Goal: Communication & Community: Ask a question

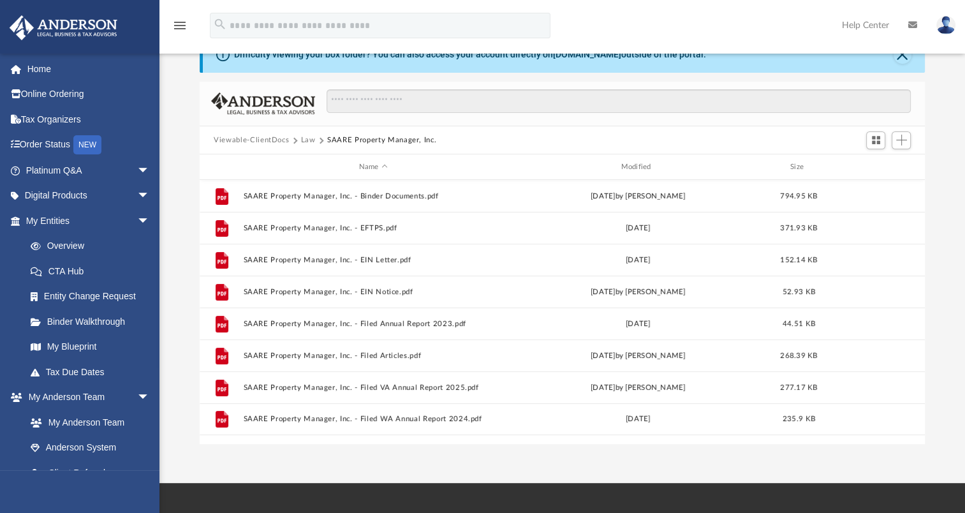
scroll to position [280, 715]
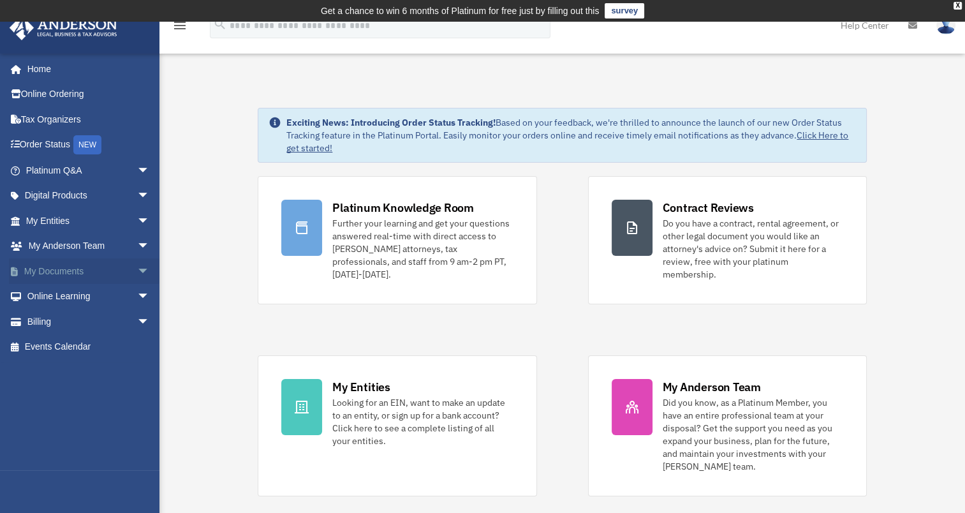
click at [137, 271] on span "arrow_drop_down" at bounding box center [150, 271] width 26 height 26
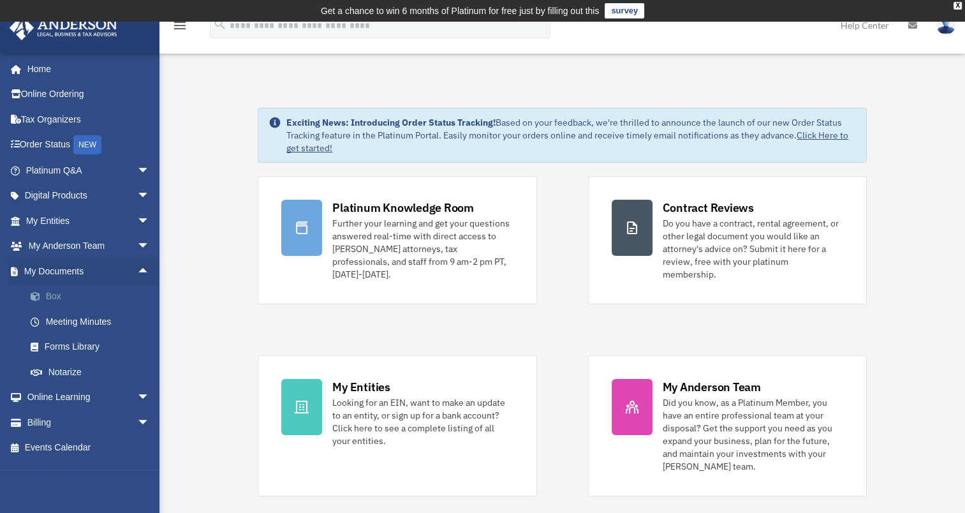
click at [47, 294] on link "Box" at bounding box center [93, 297] width 151 height 26
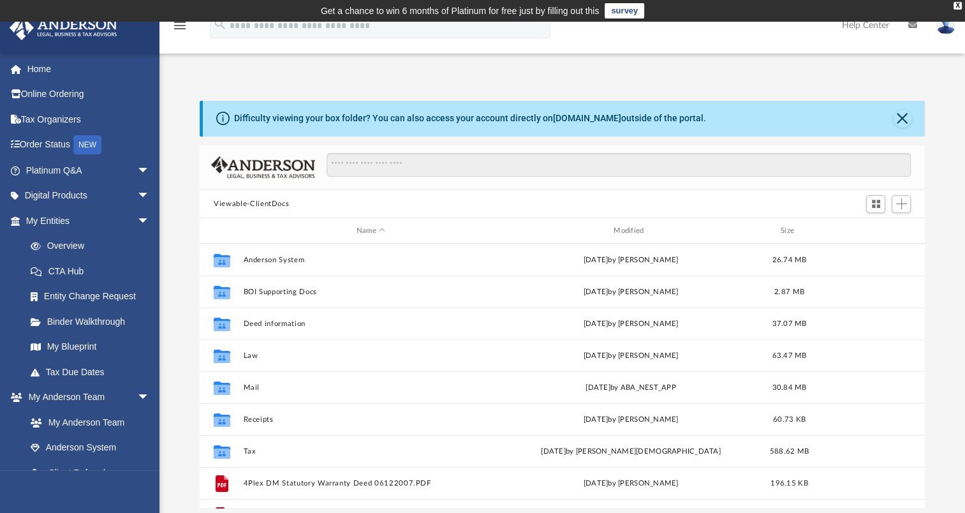
scroll to position [280, 715]
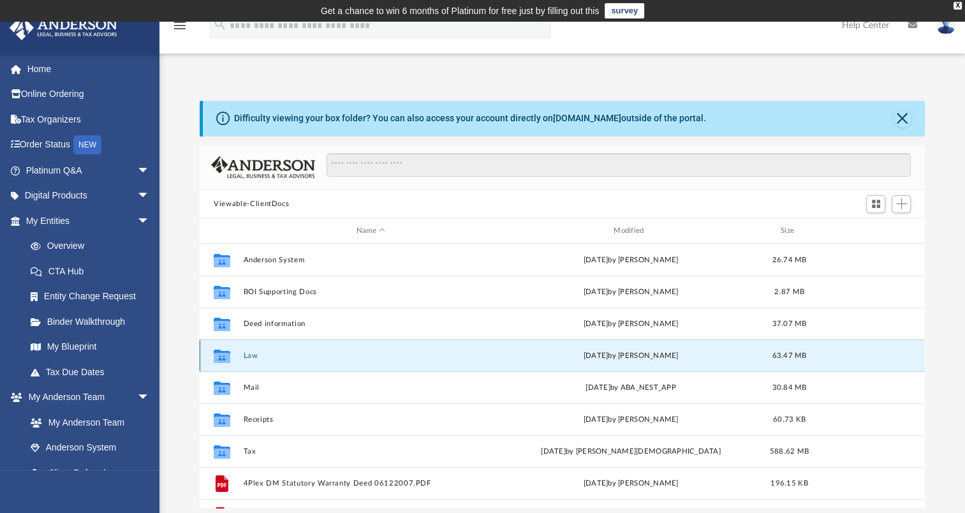
click at [253, 352] on button "Law" at bounding box center [371, 356] width 255 height 8
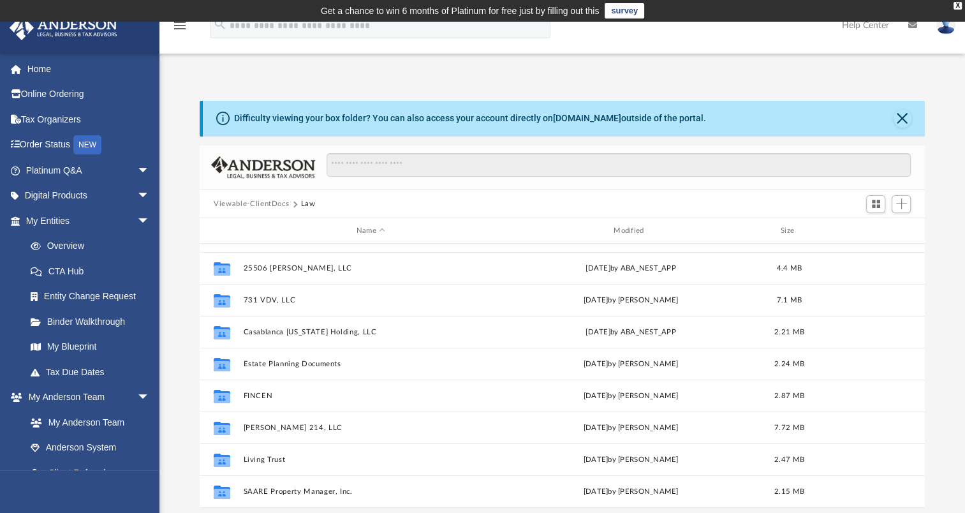
scroll to position [151, 0]
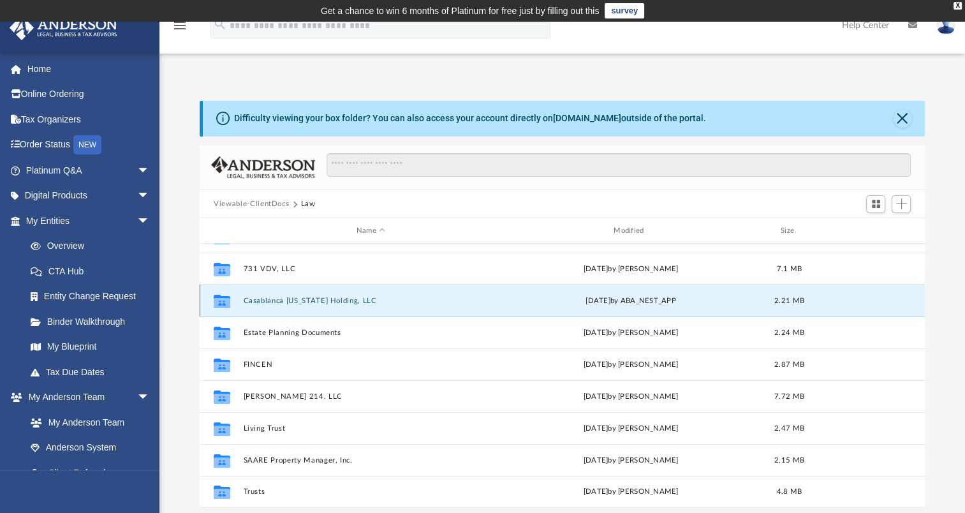
click at [282, 301] on button "Casablanca Wyoming Holding, LLC" at bounding box center [371, 301] width 255 height 8
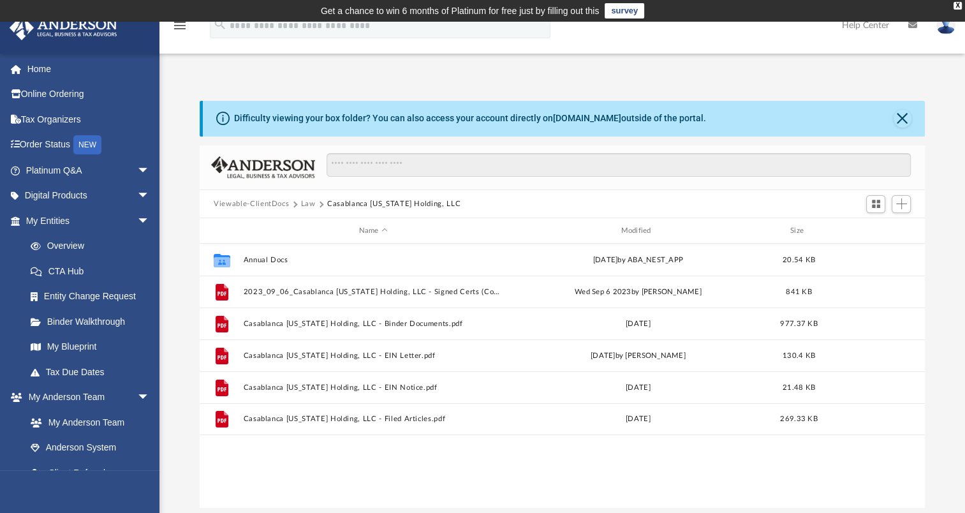
scroll to position [0, 0]
click at [306, 204] on button "Law" at bounding box center [308, 203] width 15 height 11
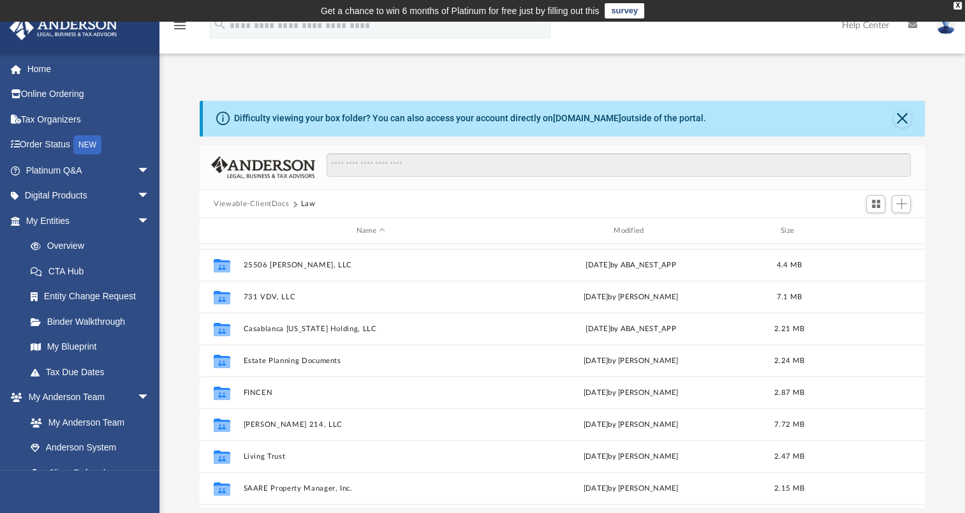
scroll to position [128, 0]
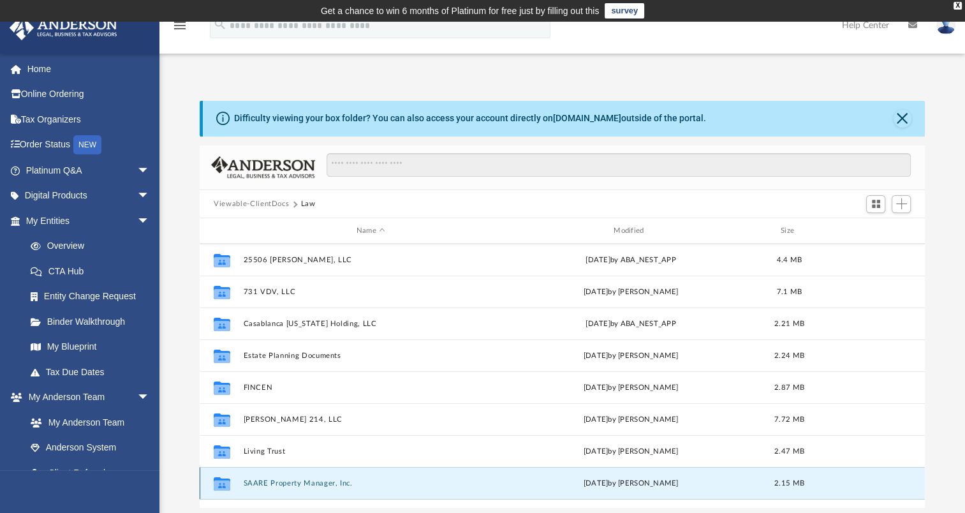
click at [276, 485] on button "SAARE Property Manager, Inc." at bounding box center [371, 483] width 255 height 8
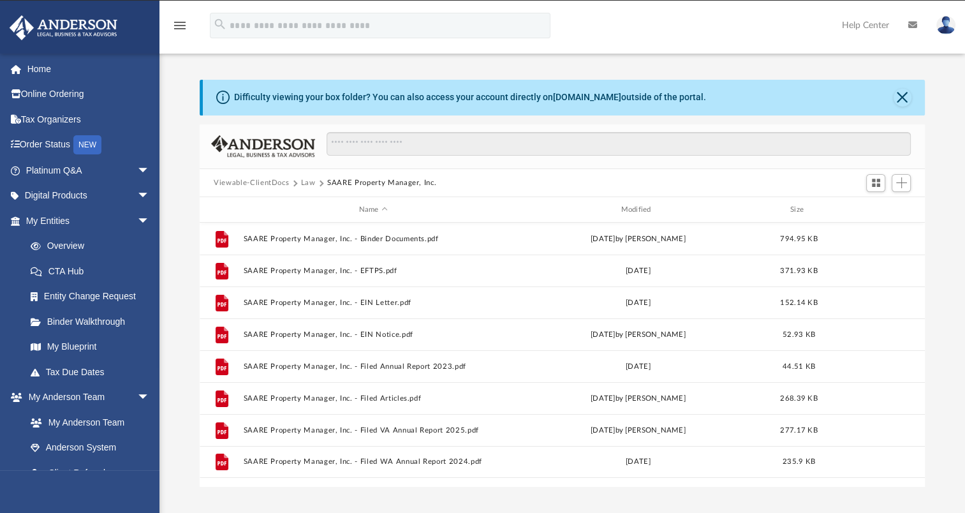
scroll to position [0, 0]
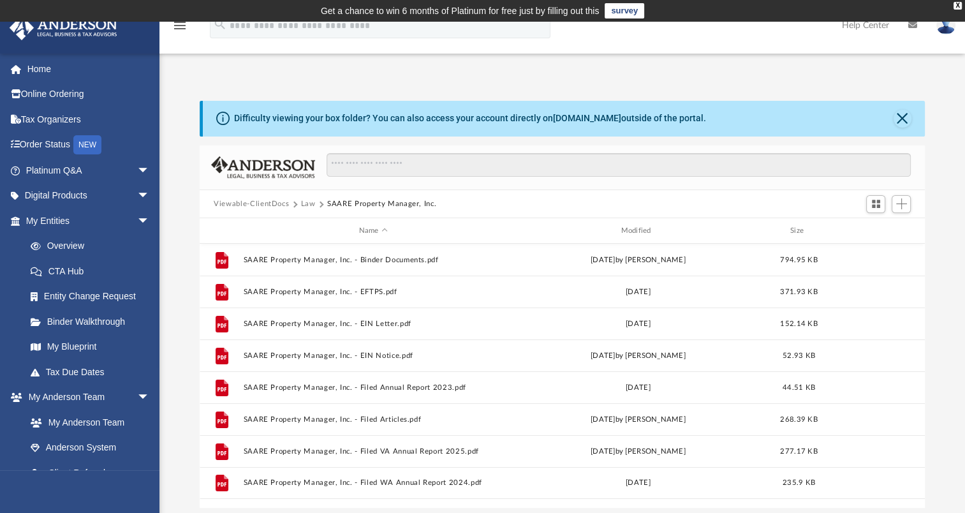
click at [307, 202] on button "Law" at bounding box center [308, 203] width 15 height 11
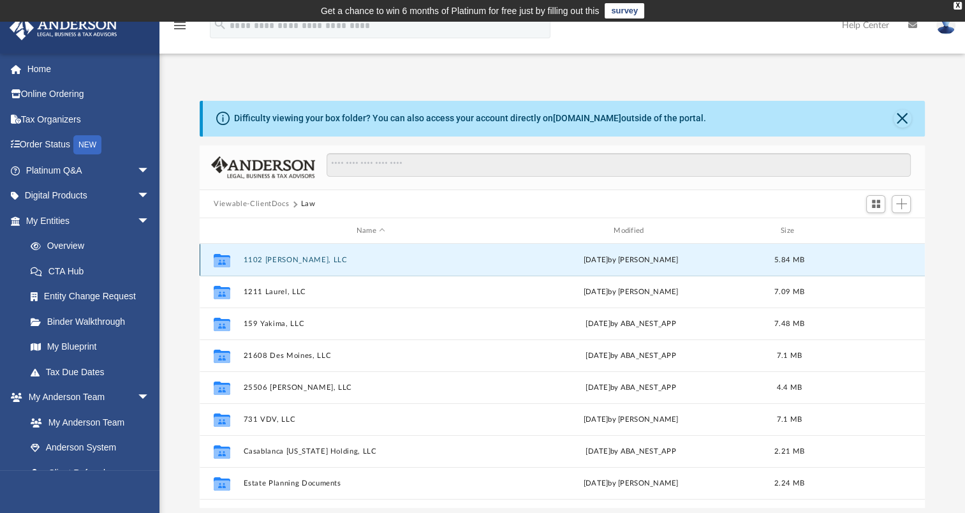
click at [278, 260] on button "1102 Guiberson, LLC" at bounding box center [371, 260] width 255 height 8
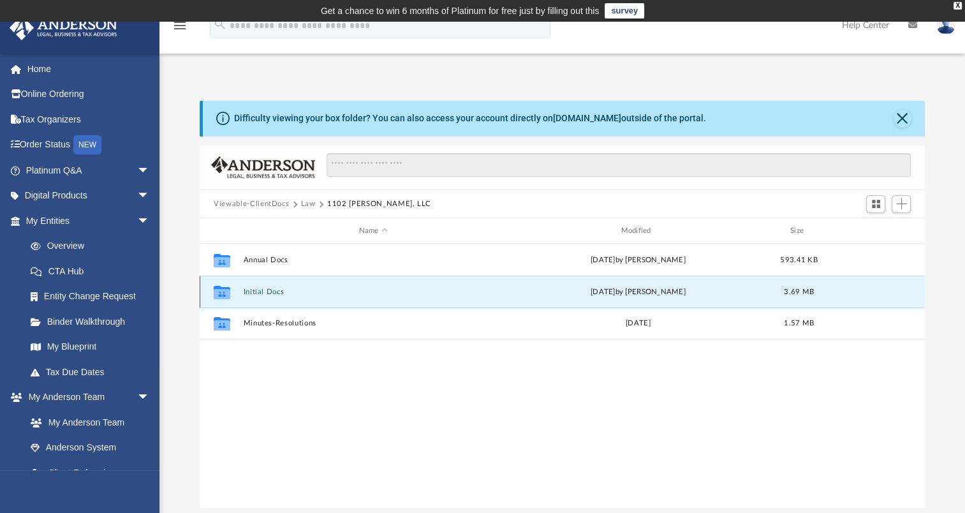
click at [268, 292] on button "Initial Docs" at bounding box center [374, 292] width 260 height 8
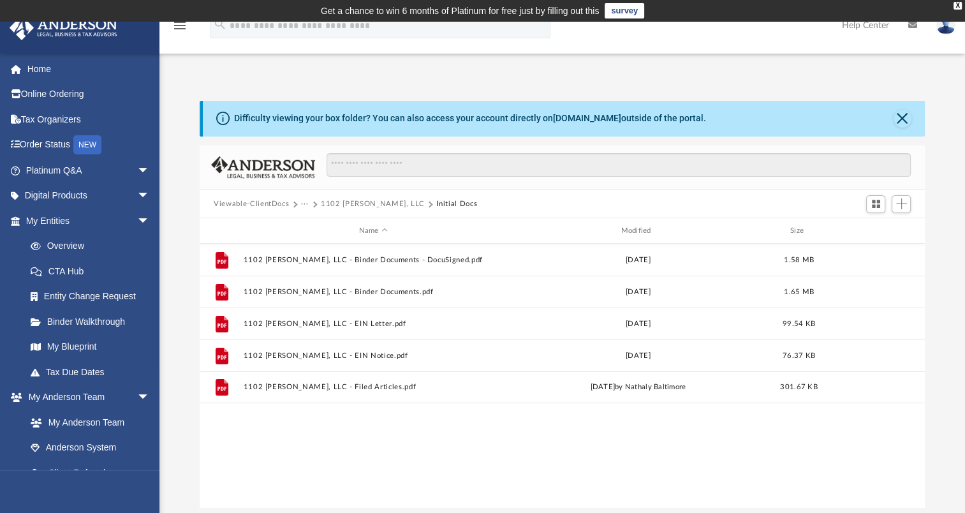
click at [301, 204] on button "···" at bounding box center [305, 203] width 8 height 11
click at [309, 225] on li "Law" at bounding box center [315, 225] width 15 height 13
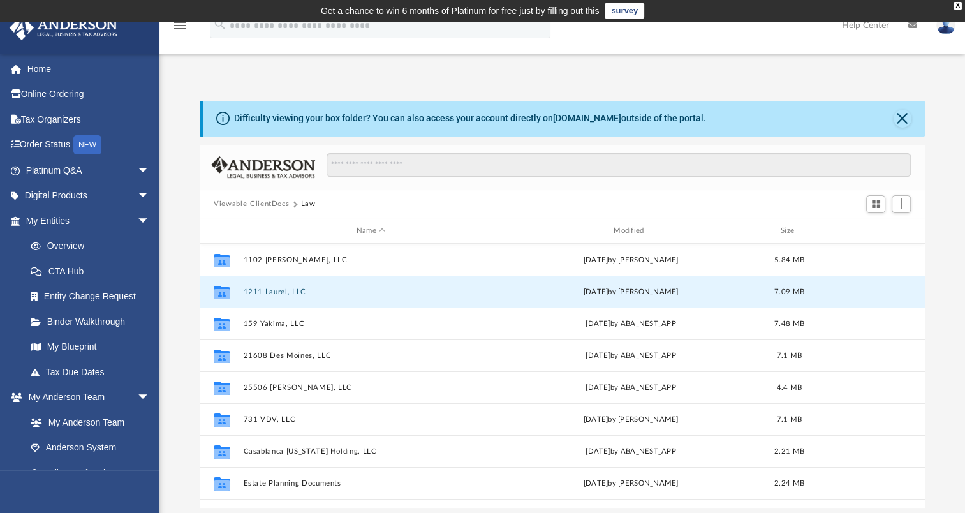
click at [279, 294] on button "1211 Laurel, LLC" at bounding box center [371, 292] width 255 height 8
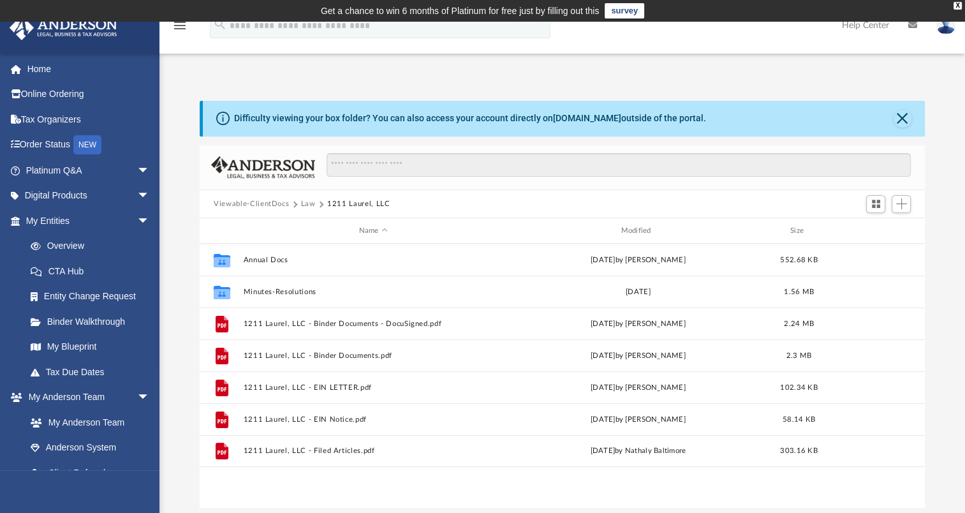
click at [307, 201] on button "Law" at bounding box center [308, 203] width 15 height 11
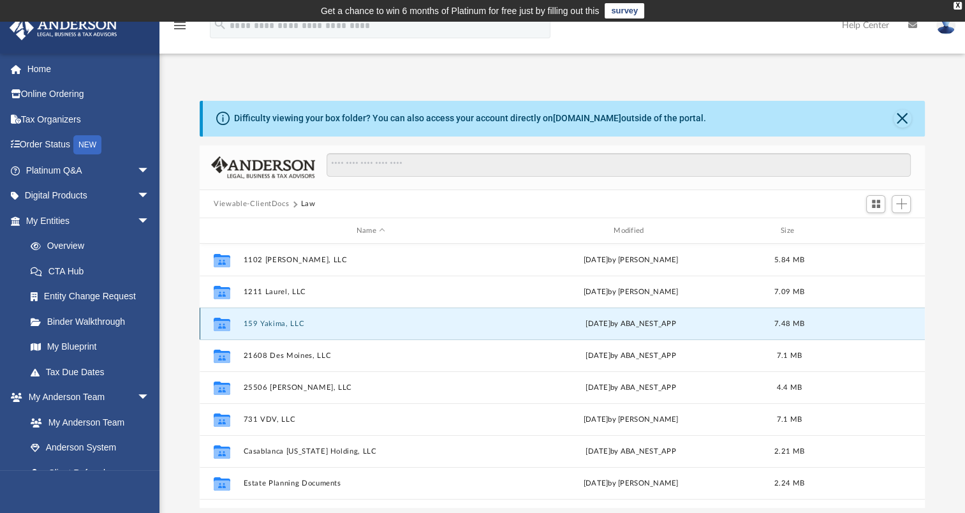
click at [262, 324] on button "159 Yakima, LLC" at bounding box center [371, 324] width 255 height 8
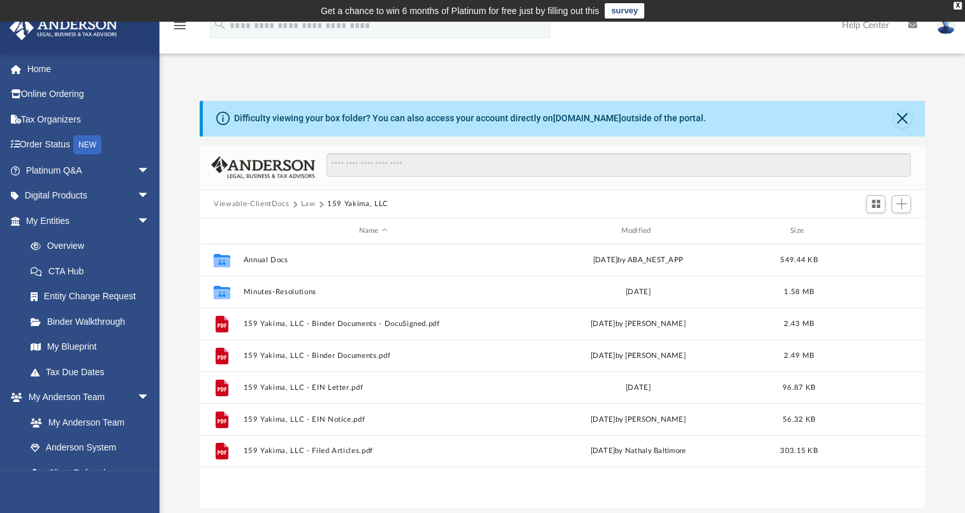
click at [306, 203] on button "Law" at bounding box center [308, 203] width 15 height 11
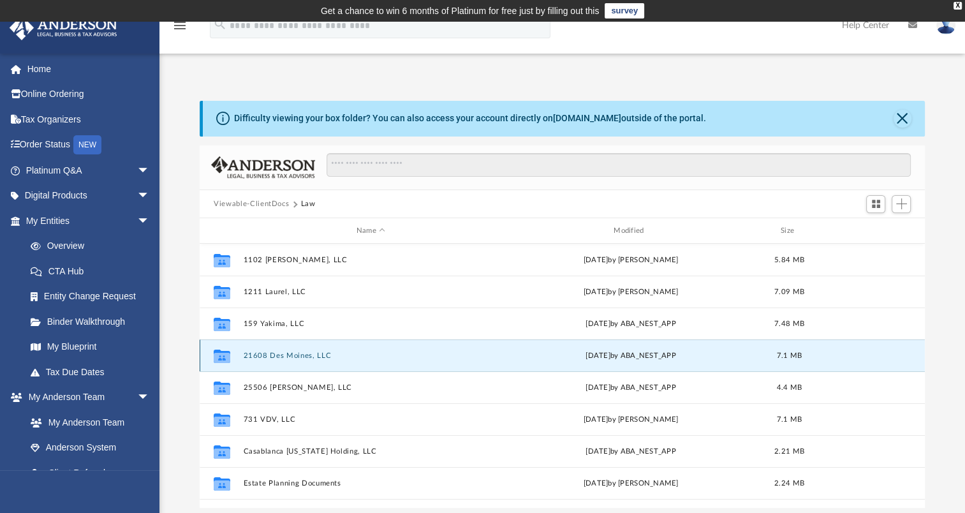
click at [275, 354] on button "21608 Des Moines, LLC" at bounding box center [371, 356] width 255 height 8
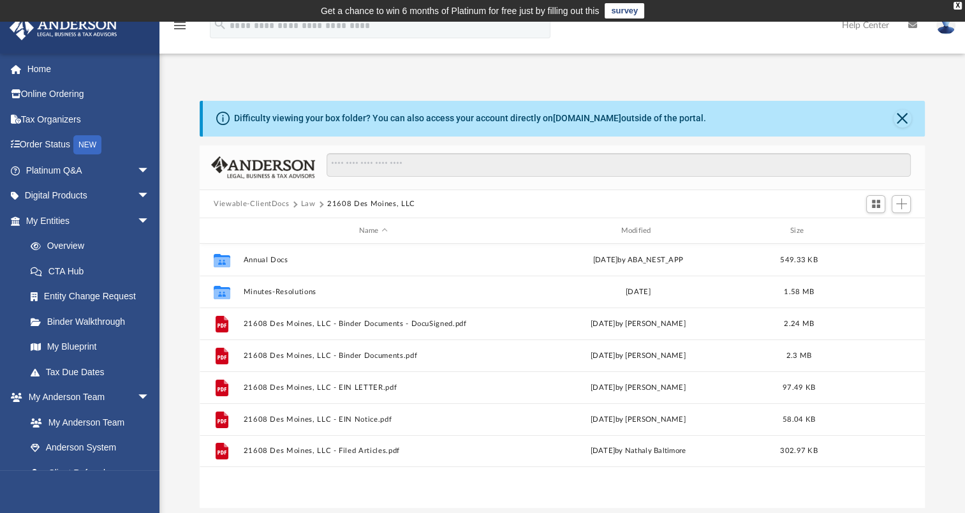
click at [309, 204] on button "Law" at bounding box center [308, 203] width 15 height 11
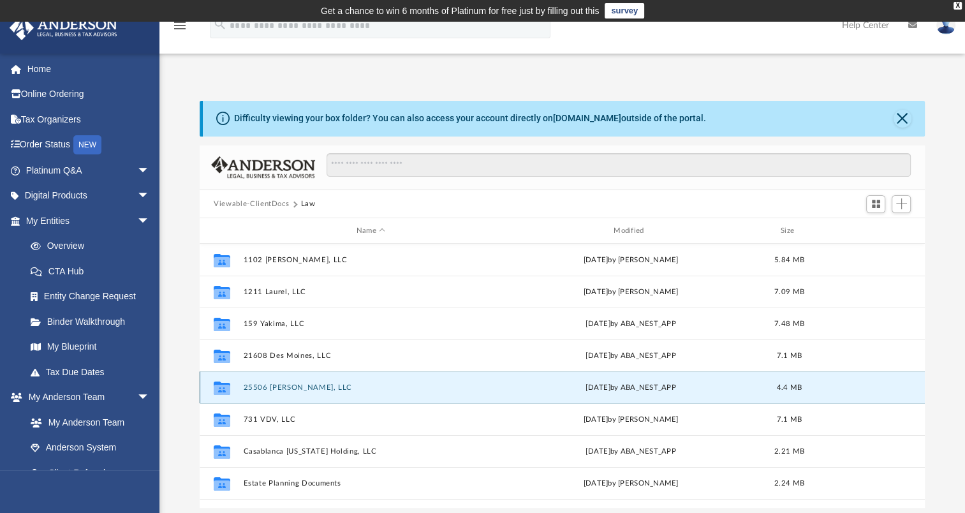
click at [276, 390] on button "25506 Covington, LLC" at bounding box center [371, 387] width 255 height 8
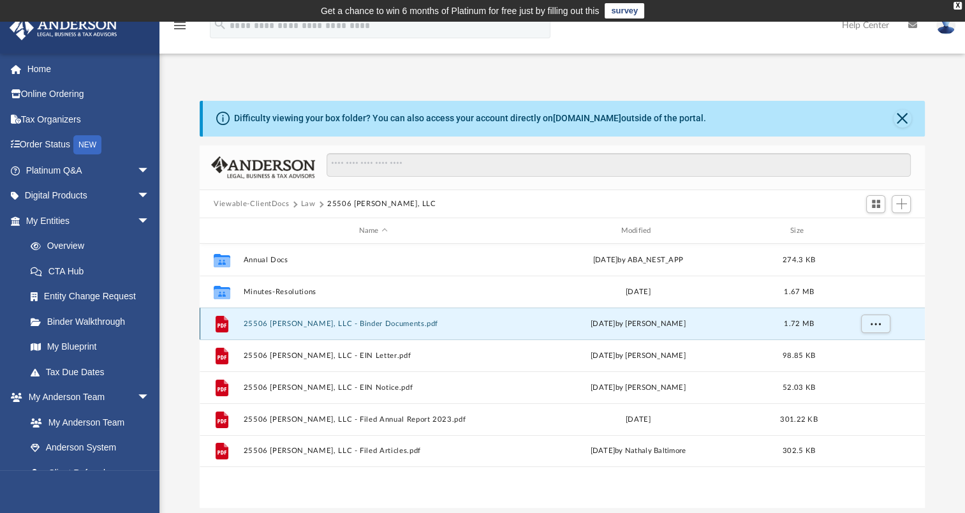
click at [284, 322] on button "25506 Covington, LLC - Binder Documents.pdf" at bounding box center [374, 324] width 260 height 8
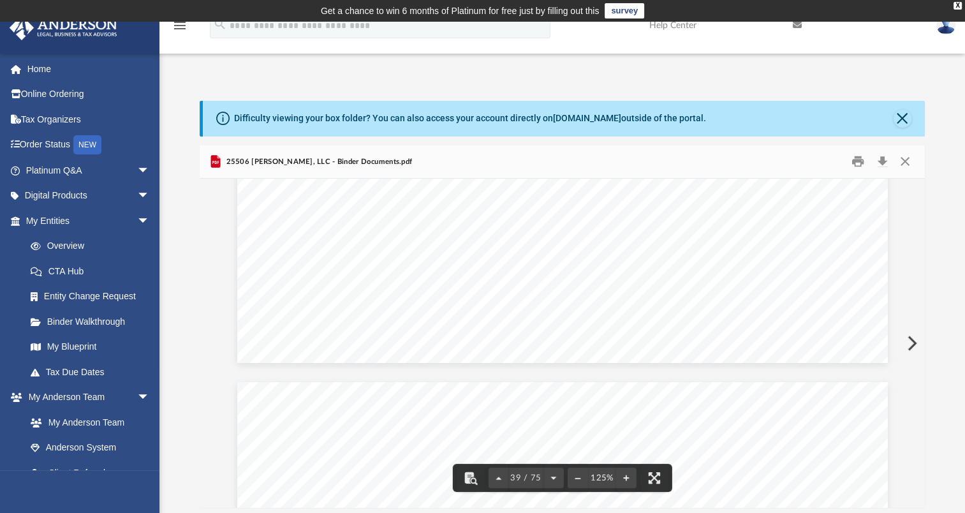
scroll to position [33380, 0]
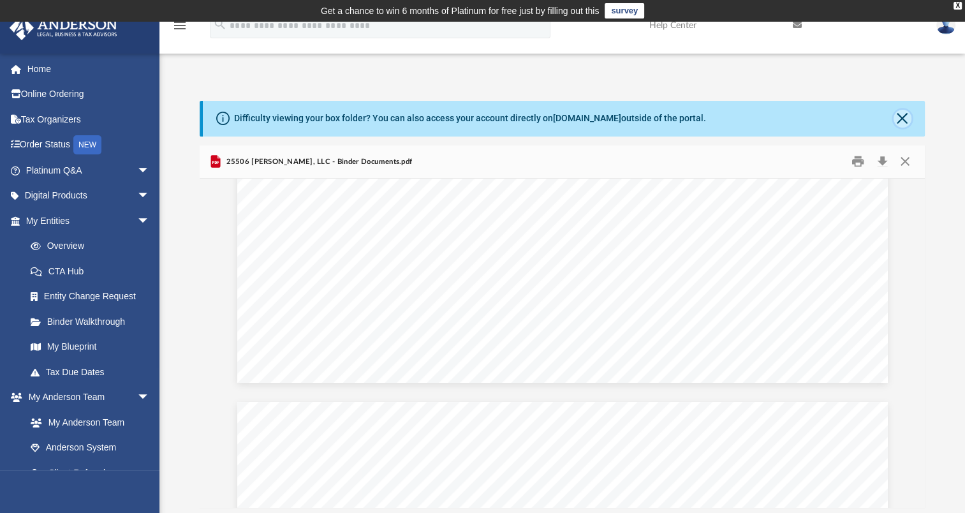
click at [904, 118] on button "Close" at bounding box center [903, 119] width 18 height 18
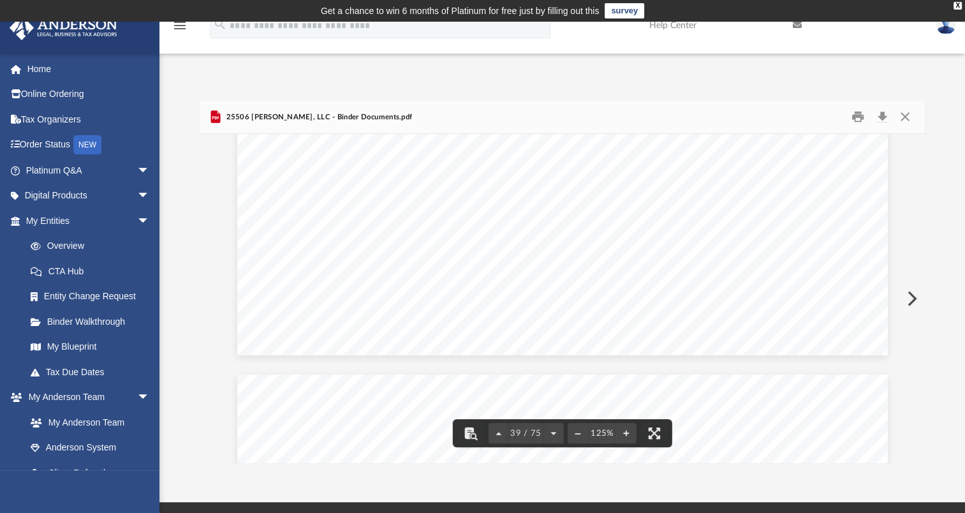
scroll to position [33355, 0]
drag, startPoint x: 918, startPoint y: 301, endPoint x: 914, endPoint y: 170, distance: 131.5
click at [915, 162] on div "Operating Agreement of 25506 Covington, LLC Page 26 of 40 Section 15.07 Deliver…" at bounding box center [562, 298] width 725 height 329
drag, startPoint x: 919, startPoint y: 301, endPoint x: 921, endPoint y: 148, distance: 153.1
click at [921, 148] on div "Operating Agreement of 25506 Covington, LLC Page 26 of 40 Section 15.07 Deliver…" at bounding box center [562, 298] width 725 height 329
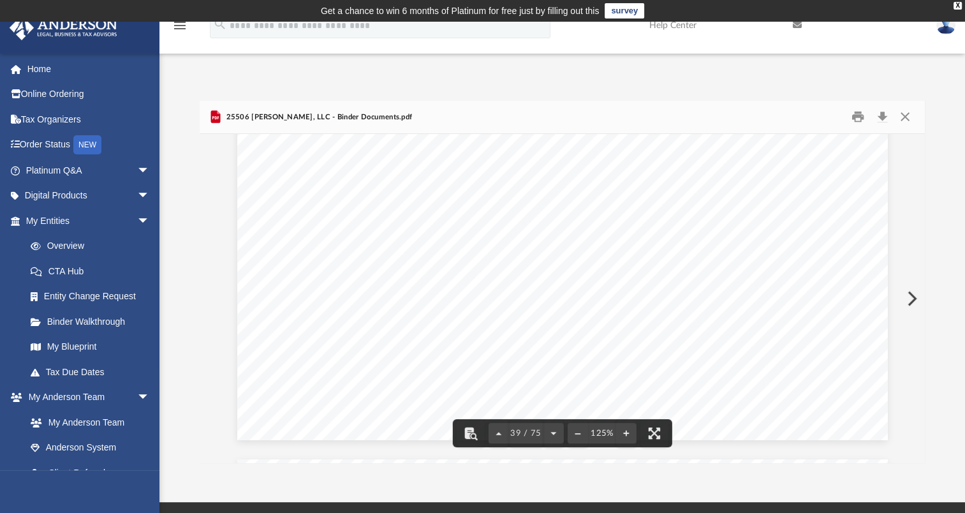
scroll to position [33253, 0]
drag, startPoint x: 921, startPoint y: 301, endPoint x: 928, endPoint y: 174, distance: 127.8
click at [928, 174] on div "Difficulty viewing your box folder? You can also access your account directly o…" at bounding box center [563, 282] width 806 height 363
drag, startPoint x: 919, startPoint y: 302, endPoint x: 928, endPoint y: 163, distance: 139.4
click at [928, 163] on div "Difficulty viewing your box folder? You can also access your account directly o…" at bounding box center [563, 282] width 806 height 363
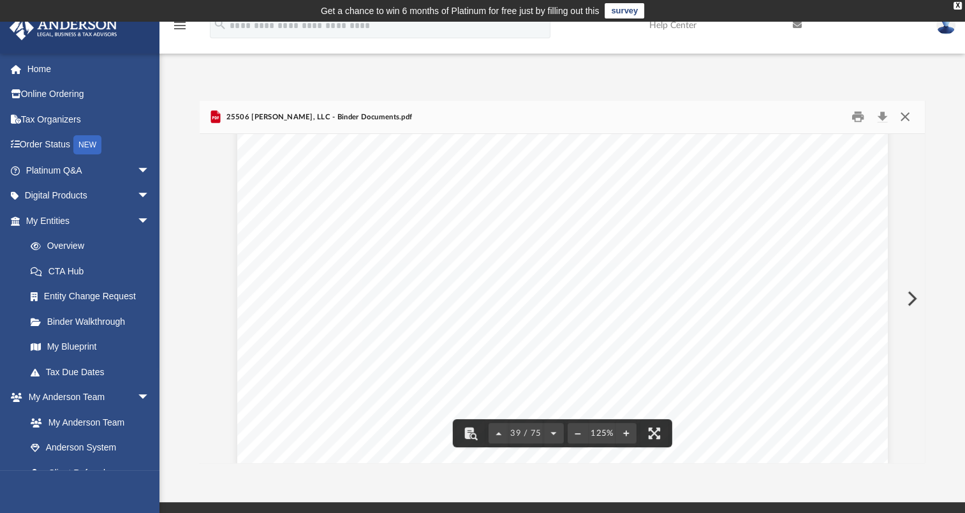
click at [904, 115] on button "Close" at bounding box center [904, 117] width 23 height 20
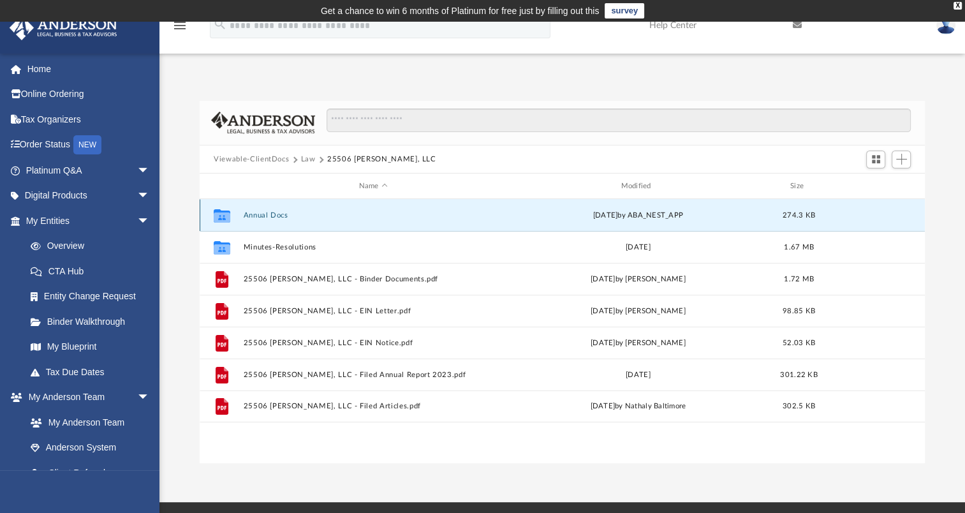
click at [260, 214] on button "Annual Docs" at bounding box center [374, 215] width 260 height 8
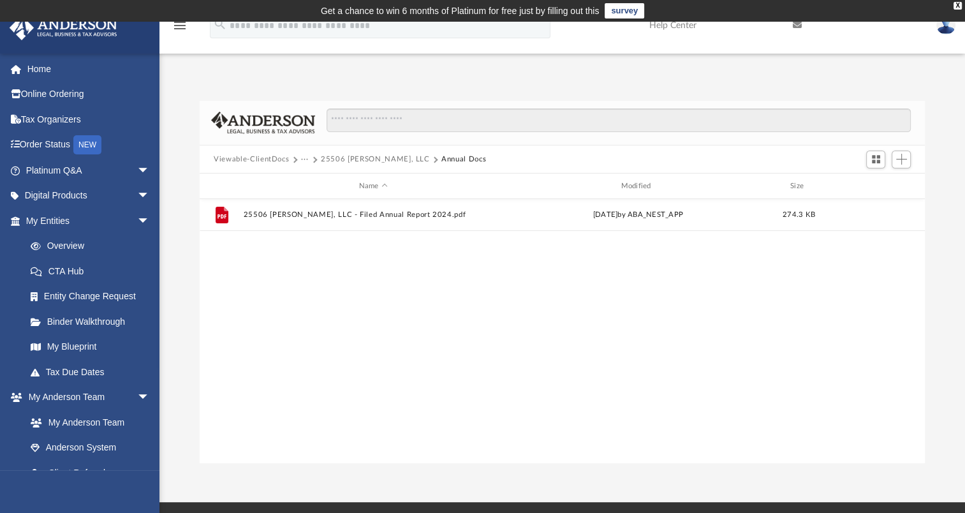
click at [332, 156] on button "25506 Covington, LLC" at bounding box center [375, 159] width 109 height 11
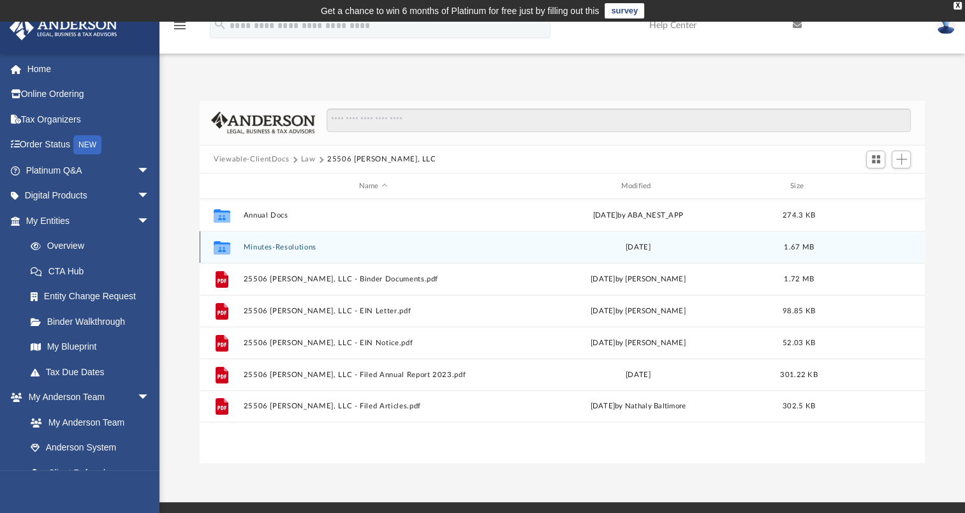
click at [274, 247] on button "Minutes-Resolutions" at bounding box center [374, 247] width 260 height 8
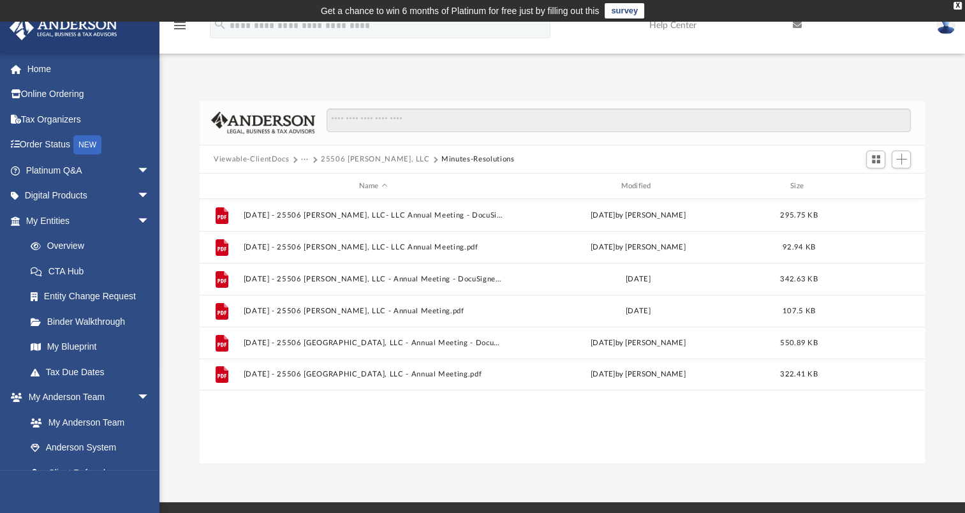
click at [377, 158] on button "25506 Covington, LLC" at bounding box center [375, 159] width 109 height 11
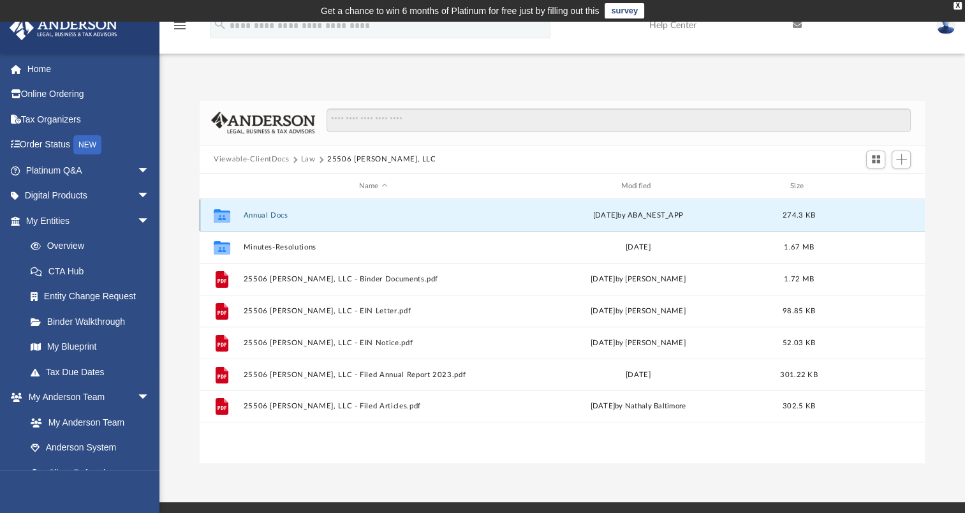
click at [273, 214] on button "Annual Docs" at bounding box center [374, 215] width 260 height 8
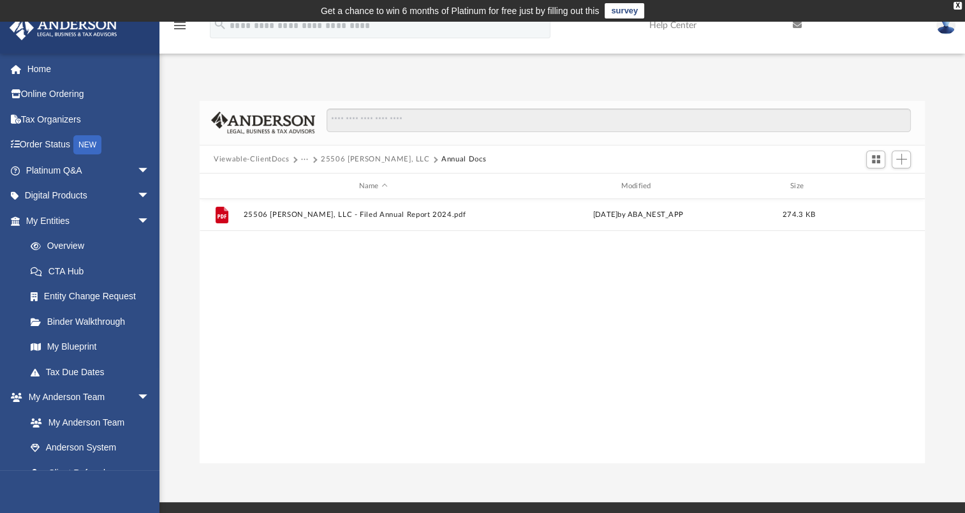
click at [368, 160] on button "25506 Covington, LLC" at bounding box center [375, 159] width 109 height 11
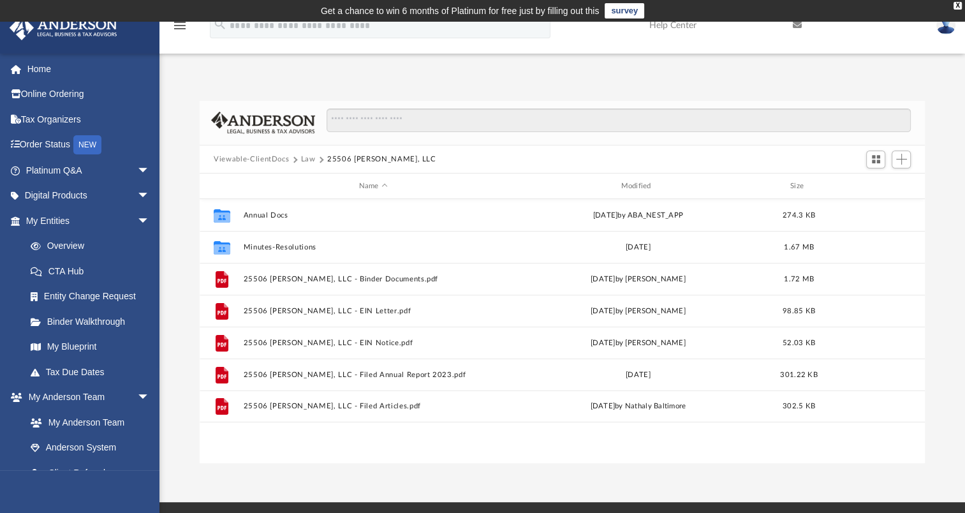
click at [301, 161] on button "Law" at bounding box center [308, 159] width 15 height 11
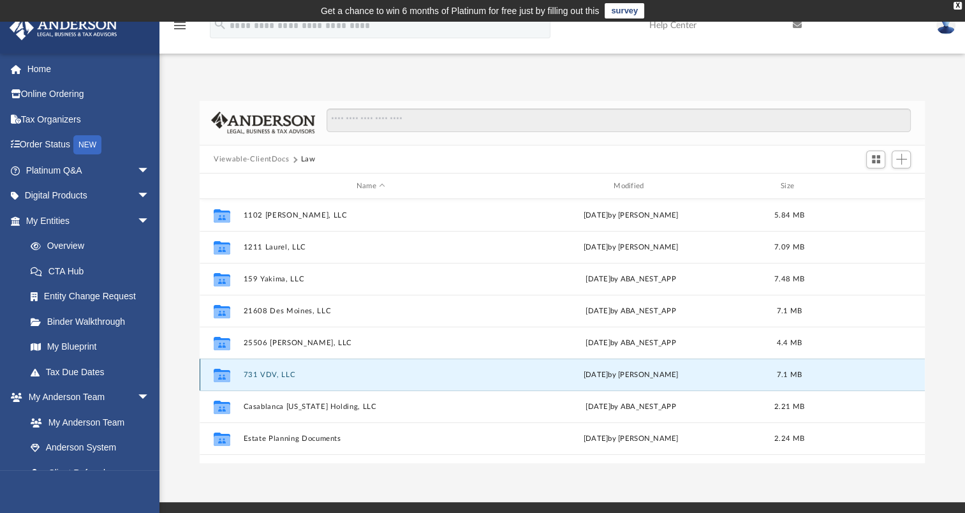
click at [271, 372] on button "731 VDV, LLC" at bounding box center [371, 375] width 255 height 8
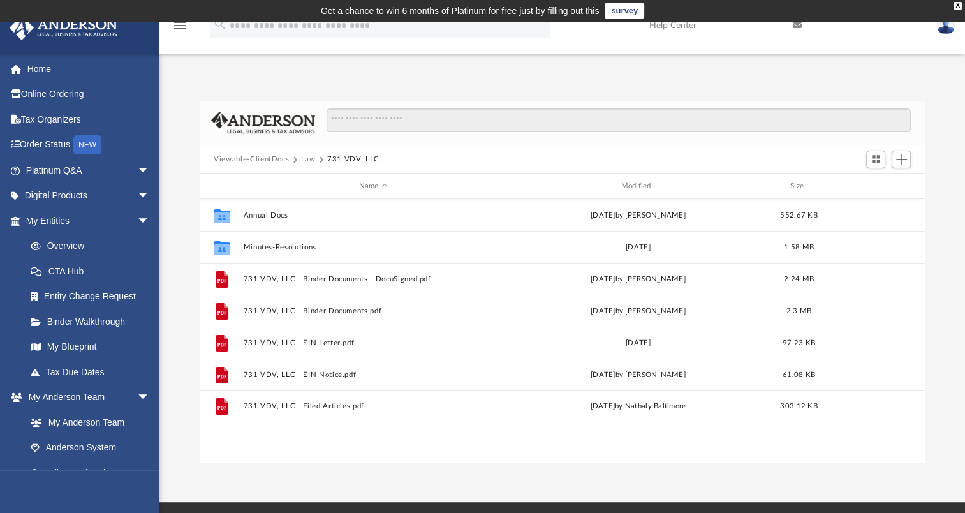
click at [305, 156] on button "Law" at bounding box center [308, 159] width 15 height 11
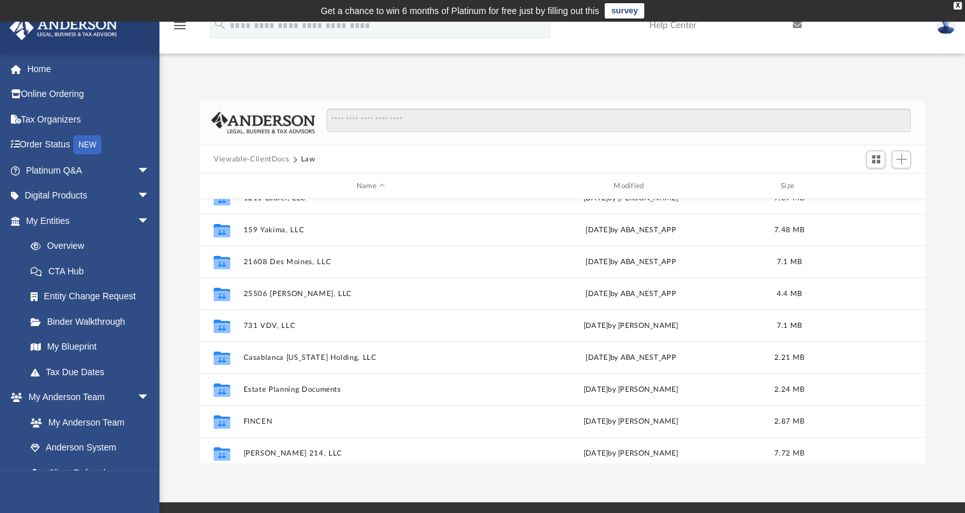
scroll to position [151, 0]
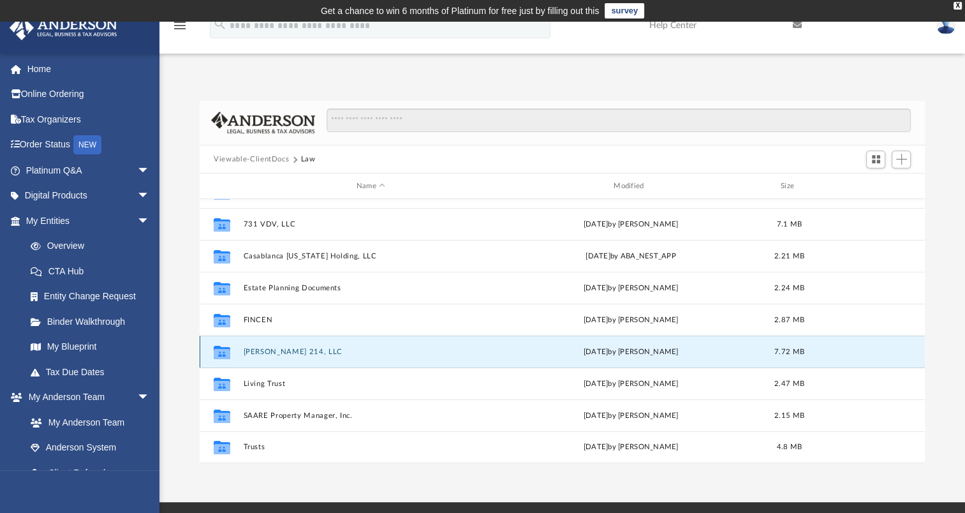
click at [270, 352] on button "Harrington 214, LLC" at bounding box center [371, 352] width 255 height 8
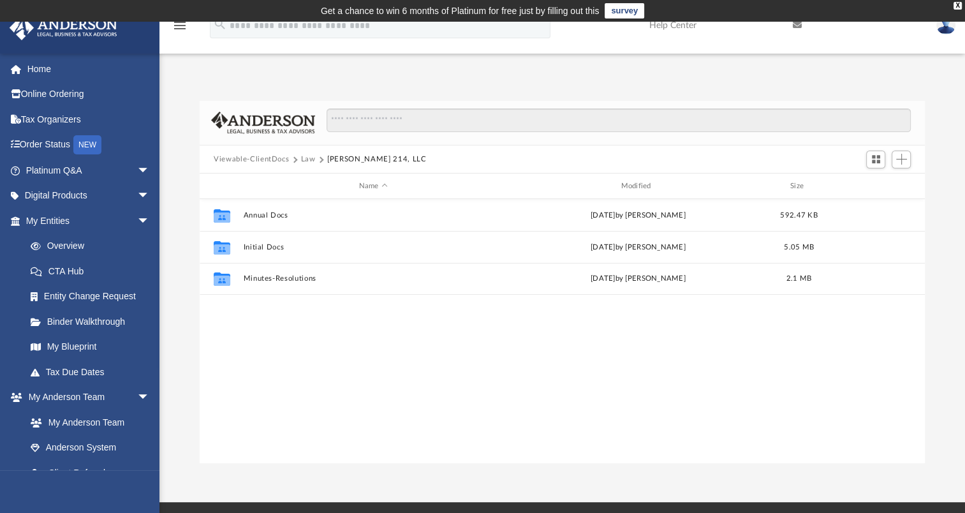
scroll to position [0, 0]
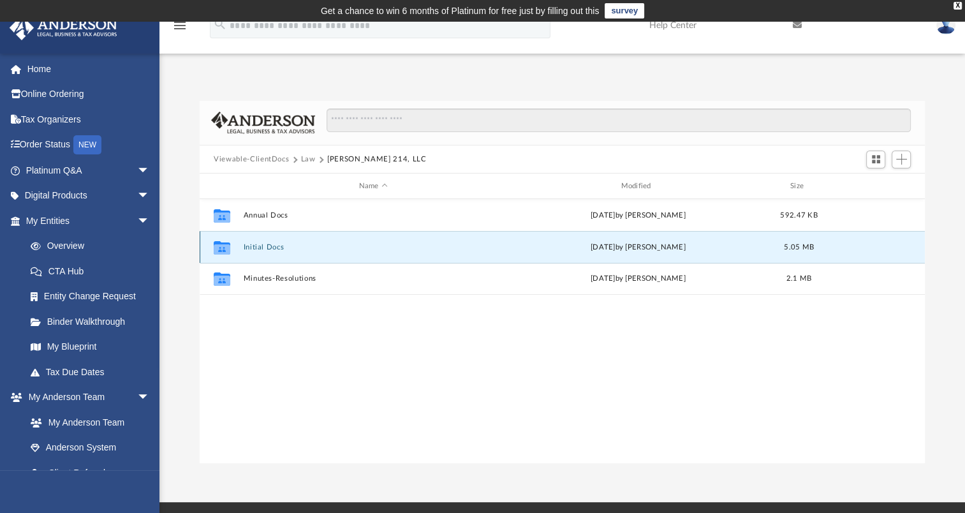
click at [258, 249] on button "Initial Docs" at bounding box center [374, 247] width 260 height 8
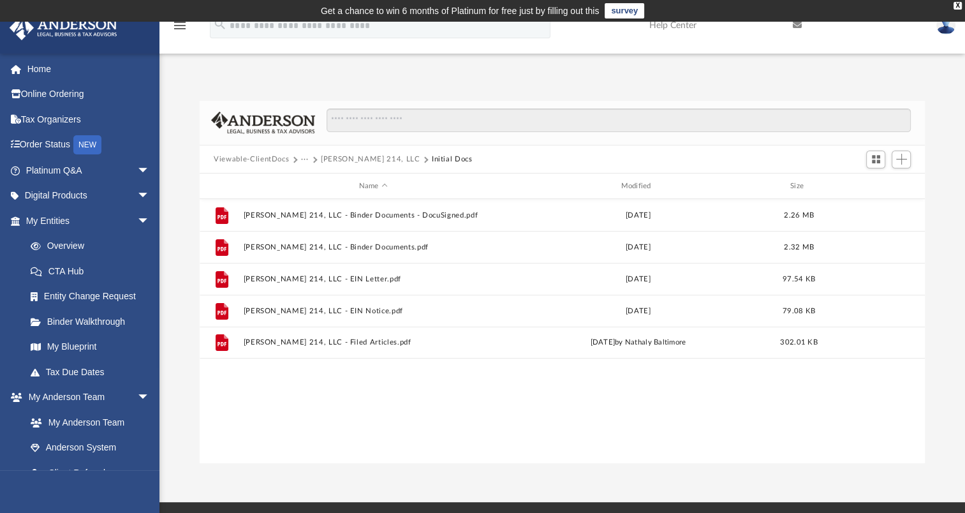
click at [301, 158] on button "···" at bounding box center [305, 159] width 8 height 11
click at [312, 182] on li "Law" at bounding box center [315, 181] width 15 height 13
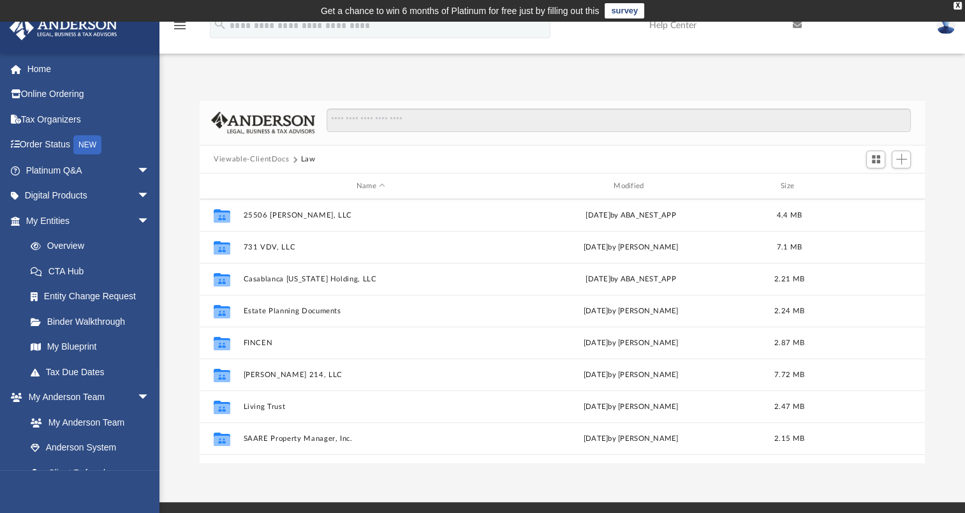
scroll to position [151, 0]
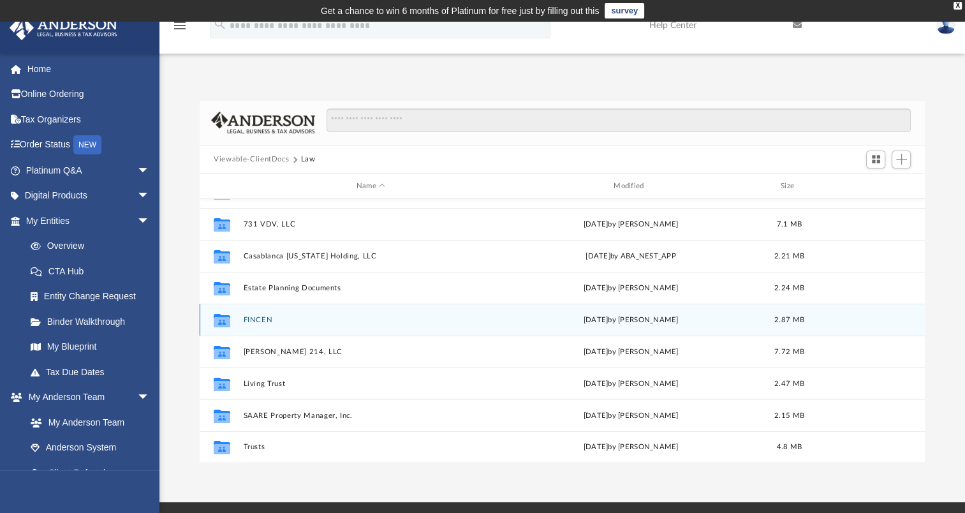
click at [257, 322] on button "FINCEN" at bounding box center [371, 320] width 255 height 8
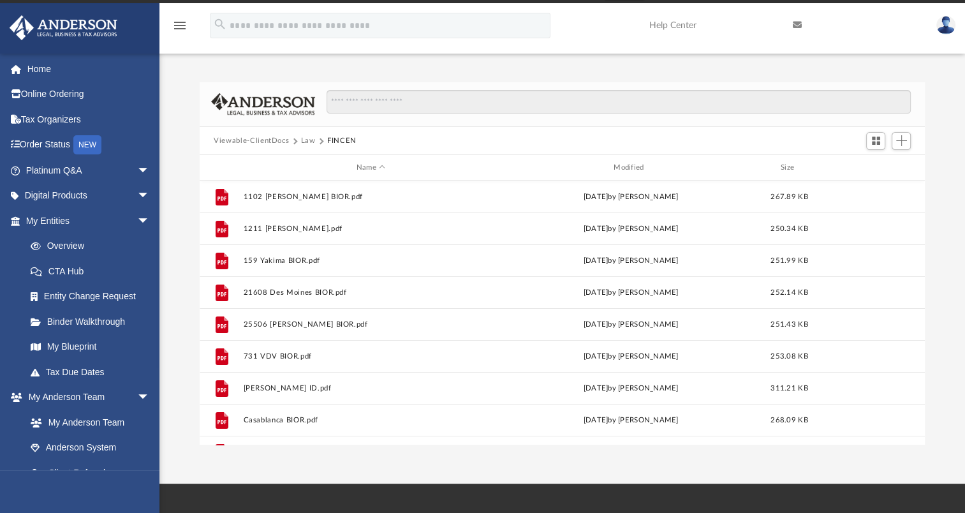
scroll to position [0, 0]
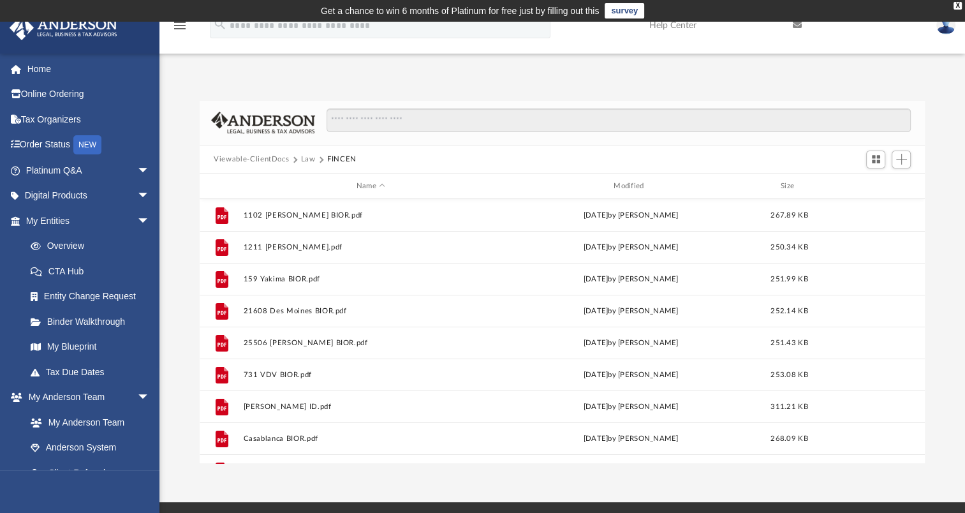
click at [306, 160] on button "Law" at bounding box center [308, 159] width 15 height 11
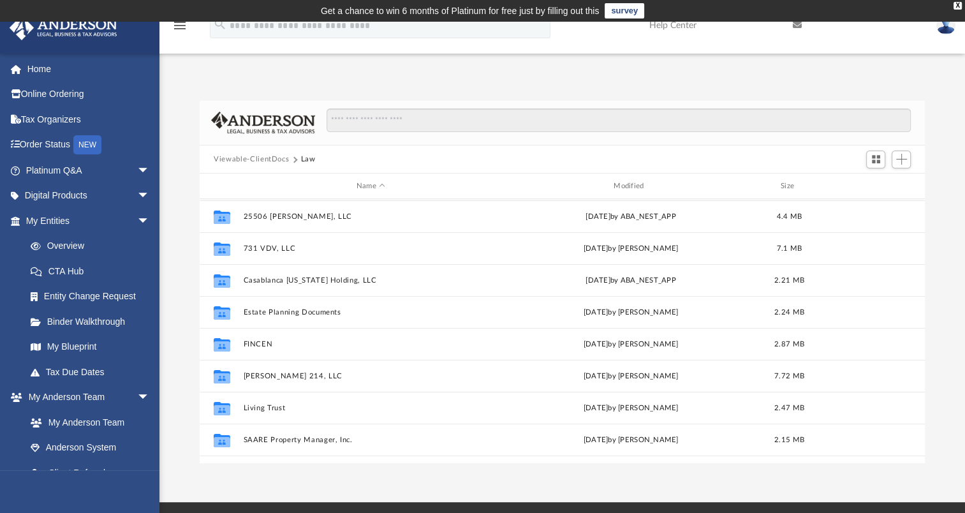
scroll to position [128, 0]
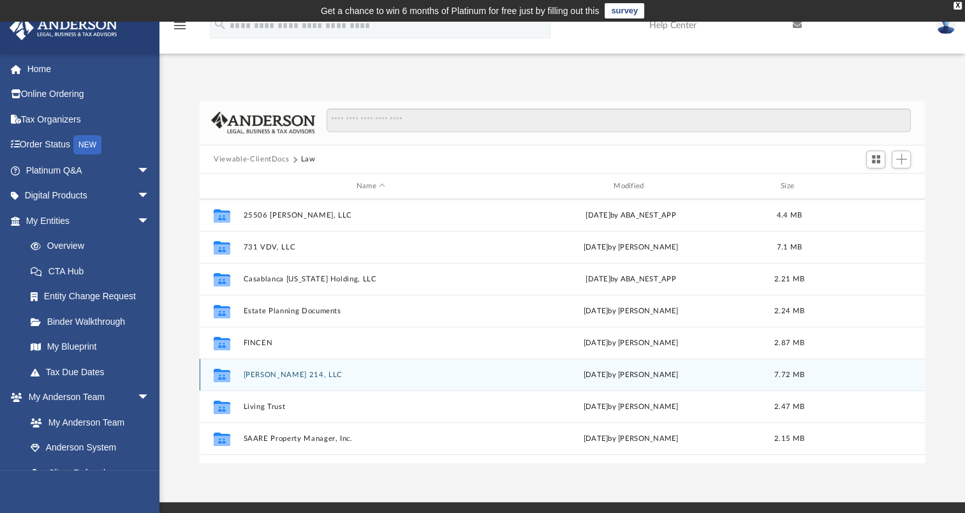
click at [265, 375] on button "Harrington 214, LLC" at bounding box center [371, 375] width 255 height 8
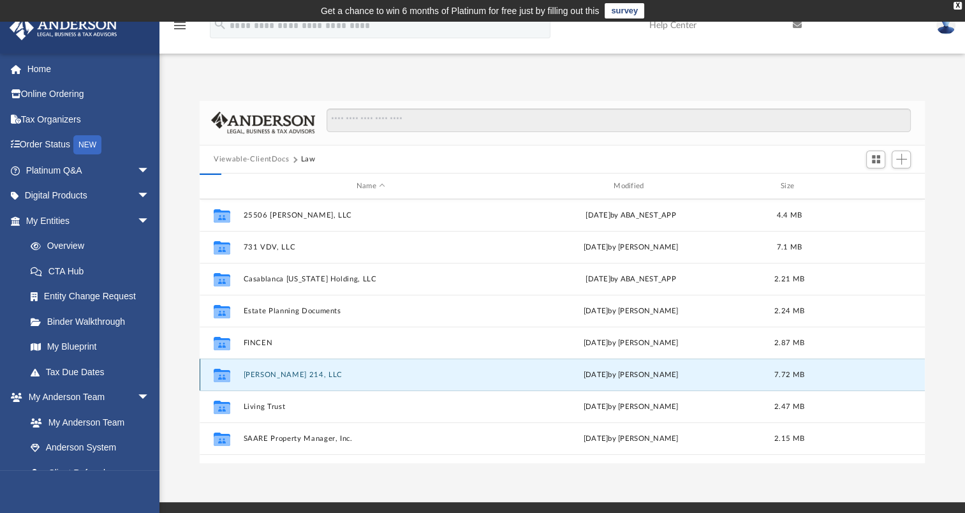
scroll to position [0, 0]
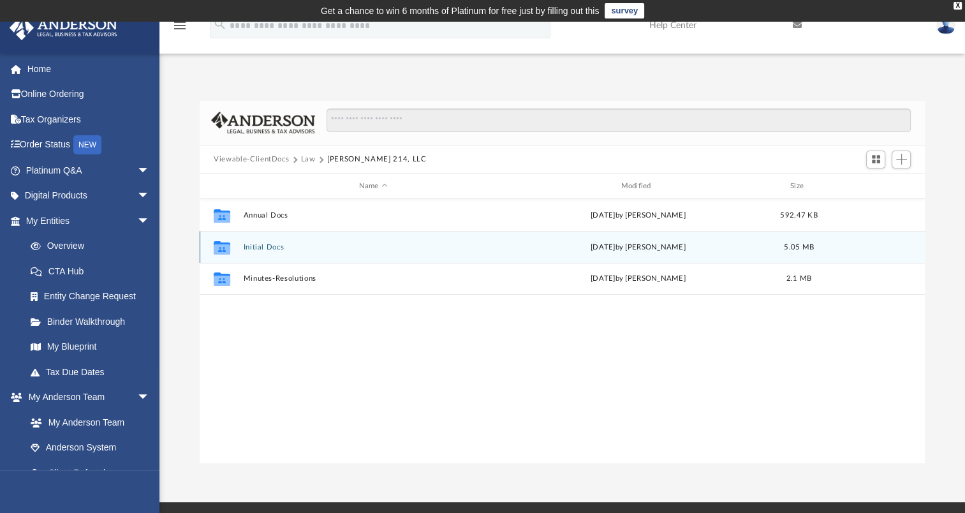
click at [266, 245] on button "Initial Docs" at bounding box center [374, 247] width 260 height 8
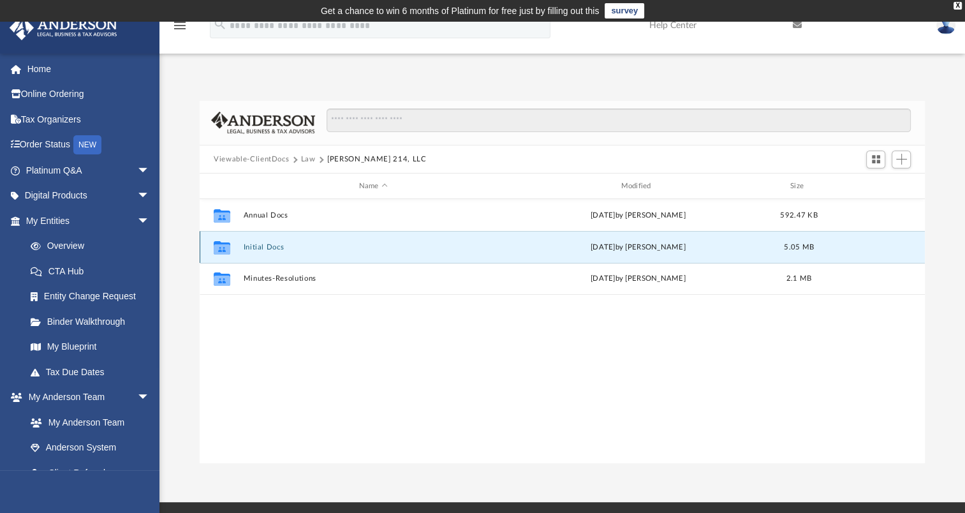
click at [266, 245] on button "Initial Docs" at bounding box center [374, 247] width 260 height 8
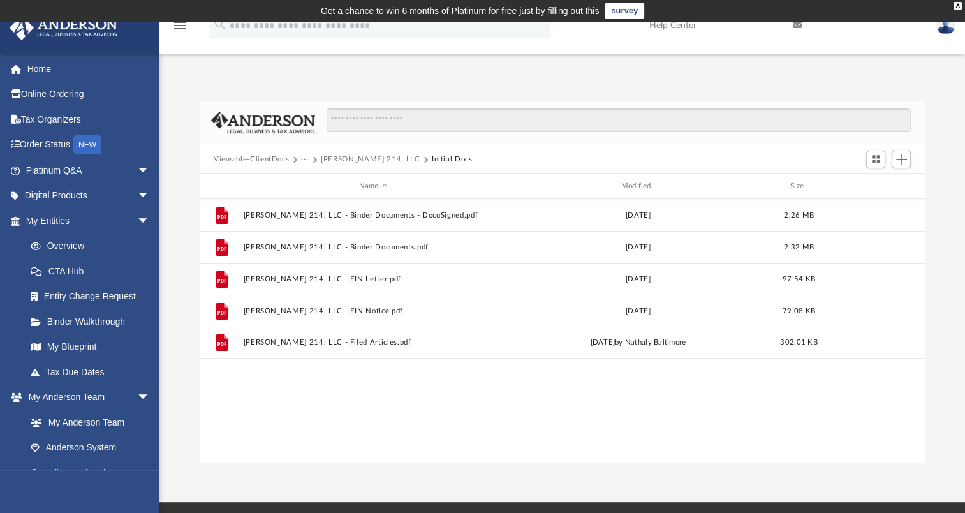
click at [301, 158] on button "···" at bounding box center [305, 159] width 8 height 11
click at [314, 179] on li "Law" at bounding box center [315, 181] width 15 height 13
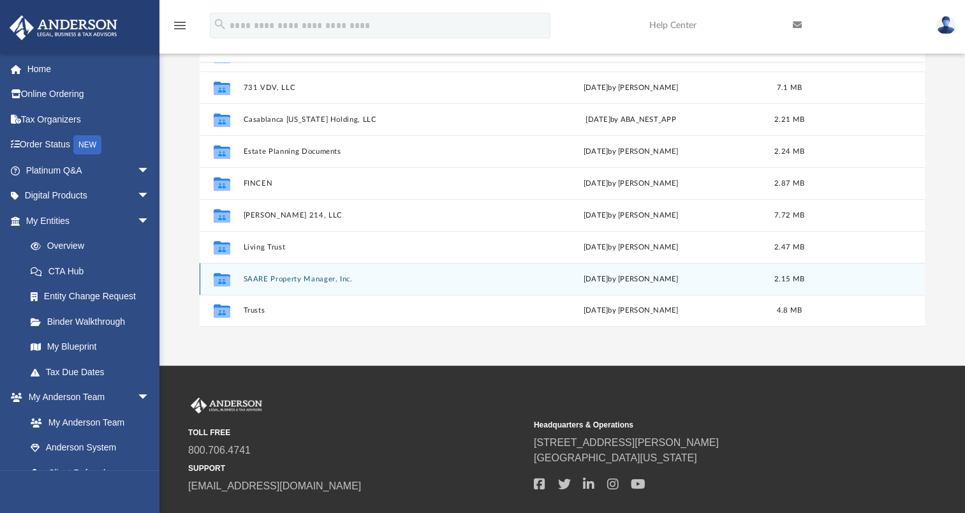
scroll to position [191, 0]
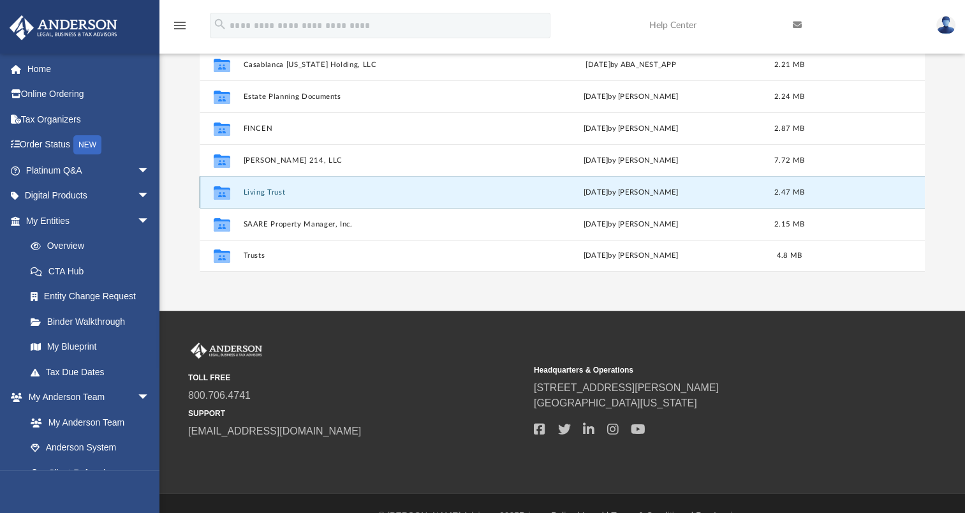
click at [263, 191] on button "Living Trust" at bounding box center [371, 192] width 255 height 8
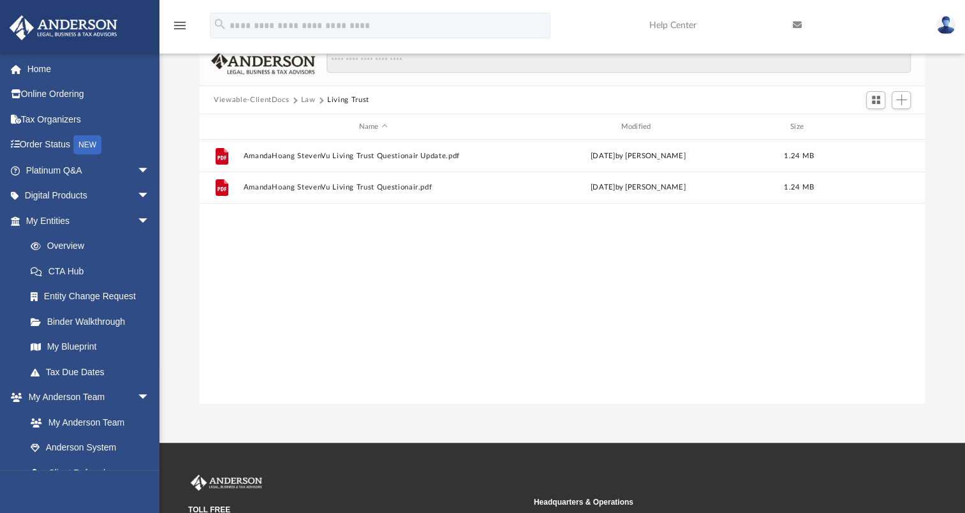
scroll to position [0, 0]
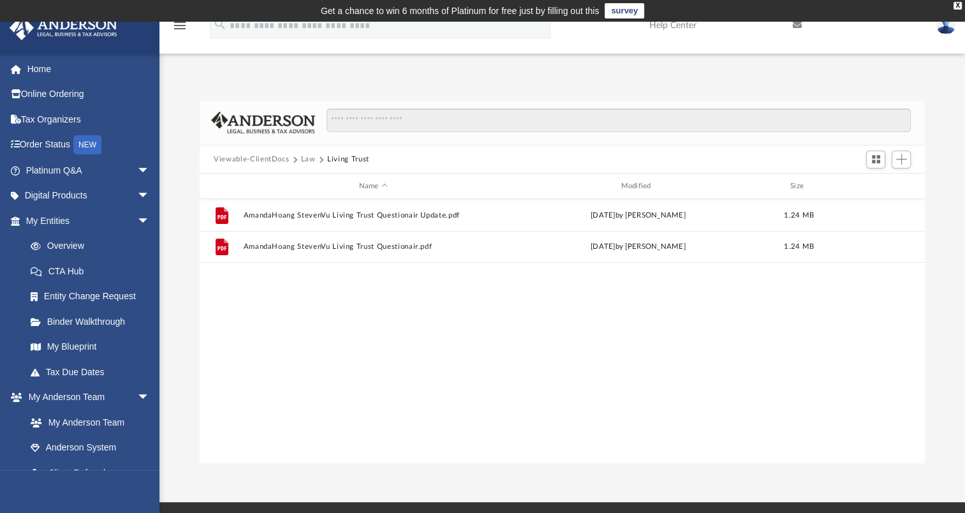
click at [308, 158] on button "Law" at bounding box center [308, 159] width 15 height 11
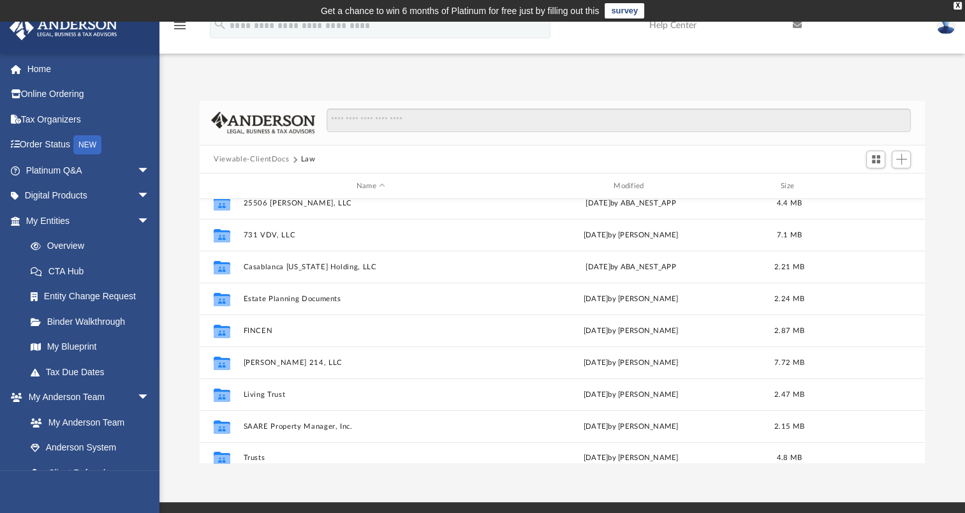
scroll to position [151, 0]
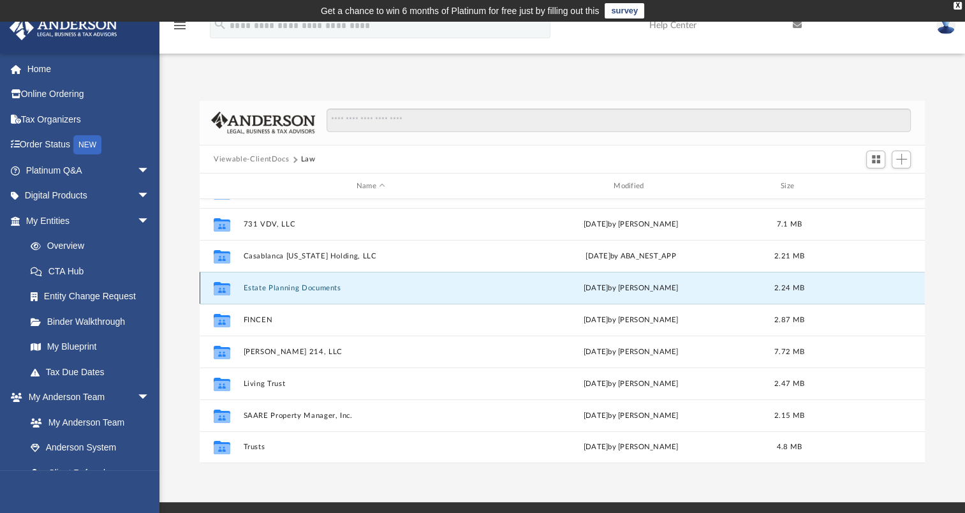
click at [288, 286] on button "Estate Planning Documents" at bounding box center [371, 288] width 255 height 8
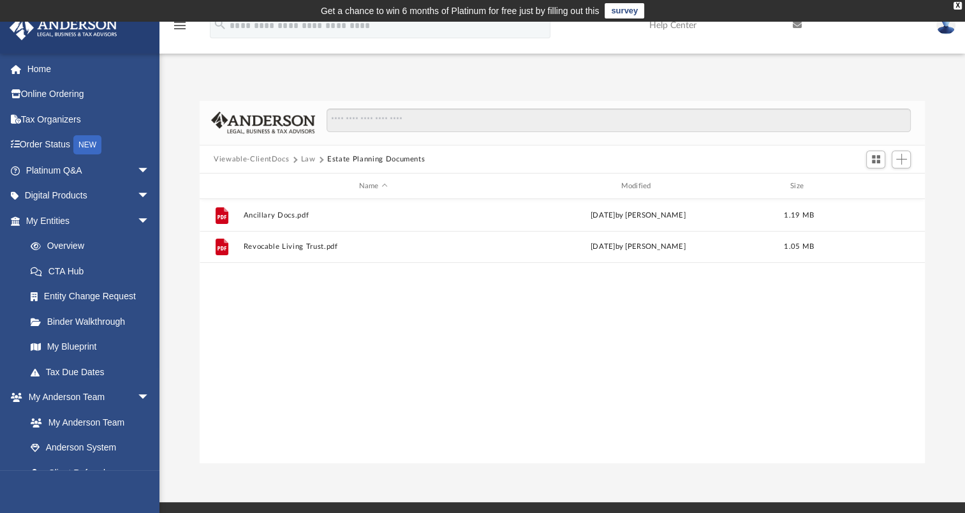
scroll to position [0, 0]
click at [308, 157] on button "Law" at bounding box center [308, 159] width 15 height 11
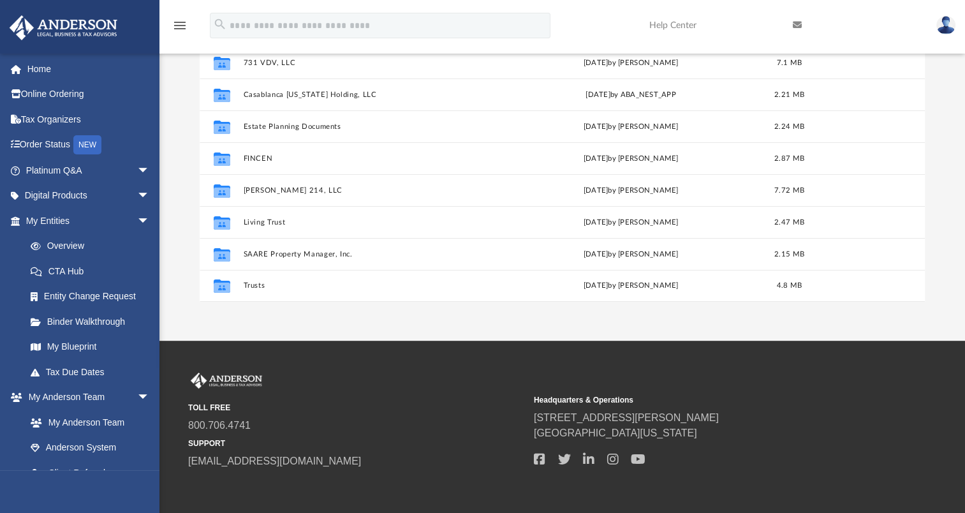
scroll to position [191, 0]
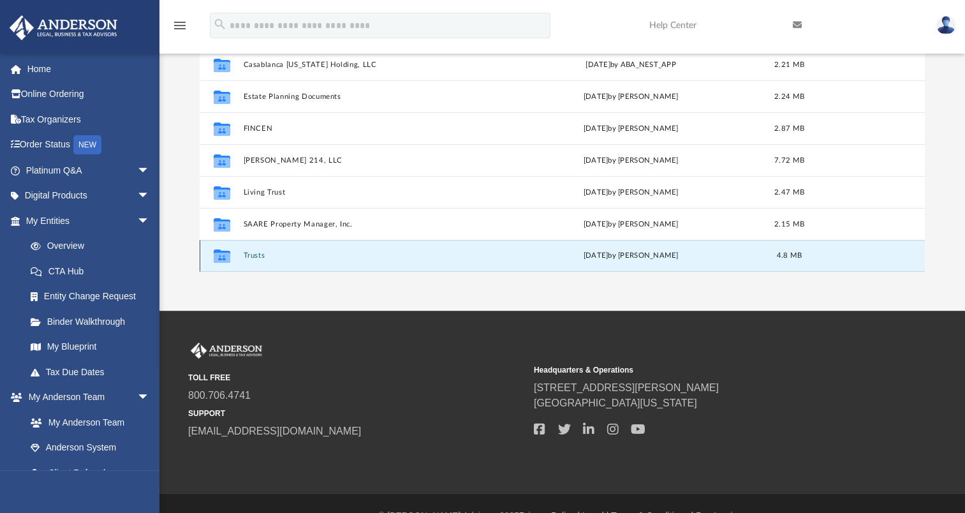
click at [255, 258] on button "Trusts" at bounding box center [371, 255] width 255 height 8
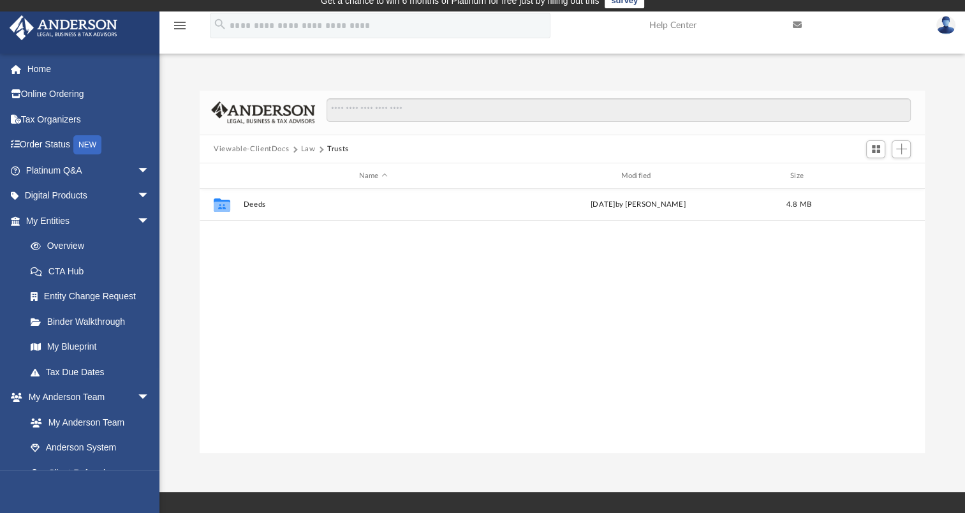
scroll to position [0, 0]
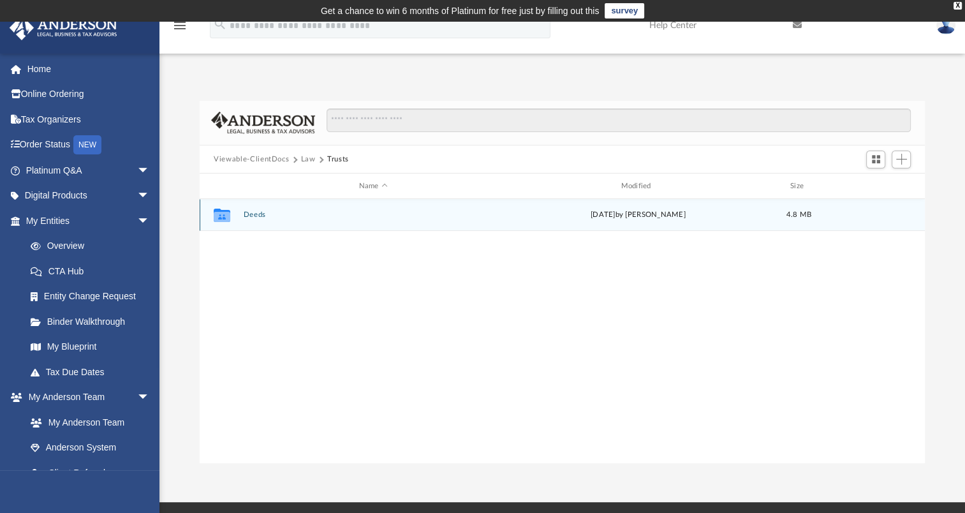
click at [246, 214] on button "Deeds" at bounding box center [374, 215] width 260 height 8
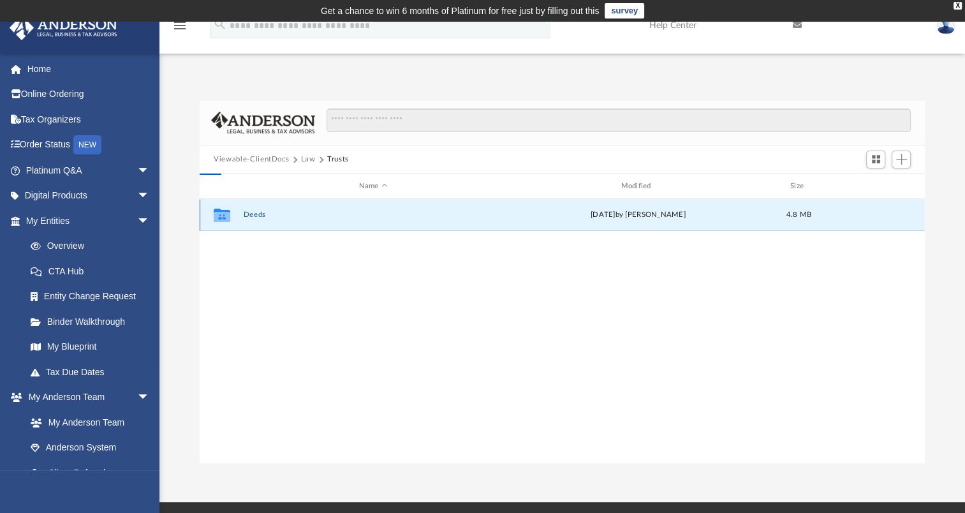
click at [246, 214] on button "Deeds" at bounding box center [374, 215] width 260 height 8
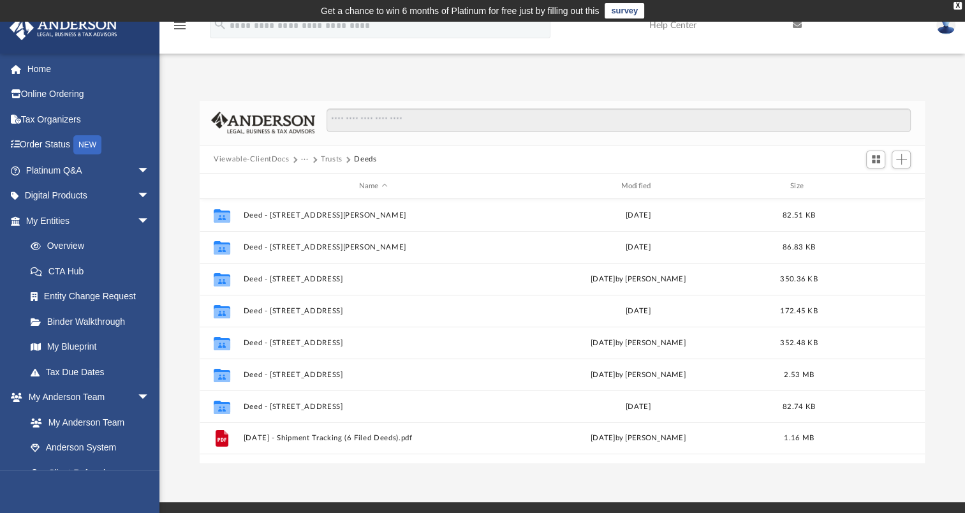
click at [304, 158] on button "···" at bounding box center [305, 159] width 8 height 11
click at [316, 183] on li "Law" at bounding box center [315, 181] width 15 height 13
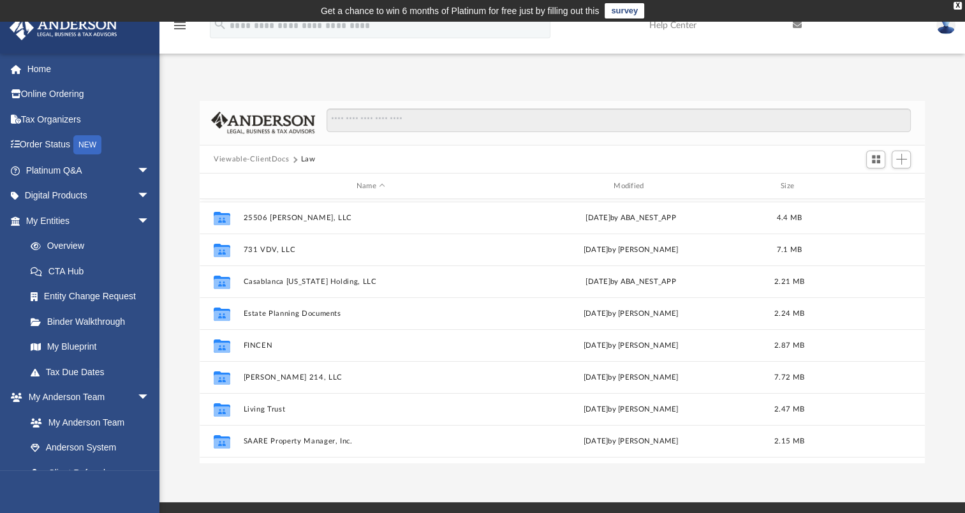
scroll to position [128, 0]
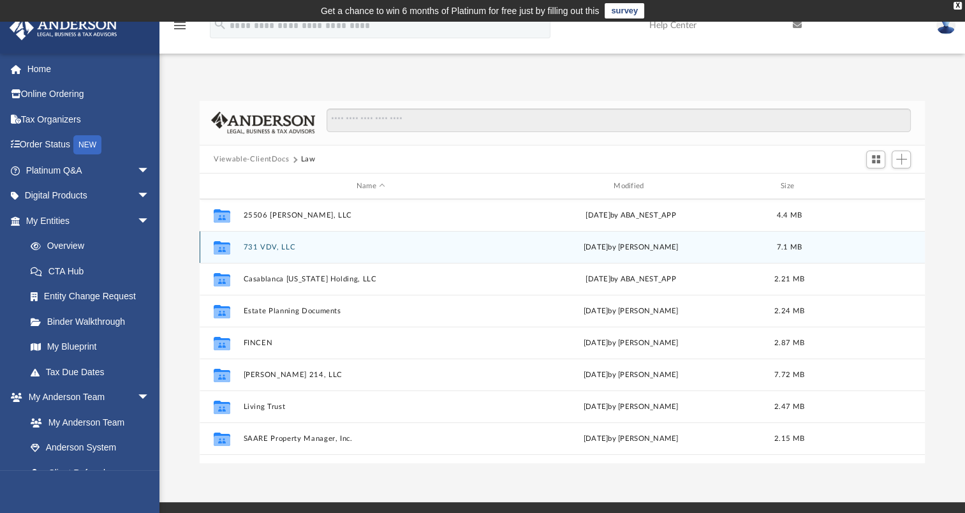
click at [253, 248] on button "731 VDV, LLC" at bounding box center [371, 247] width 255 height 8
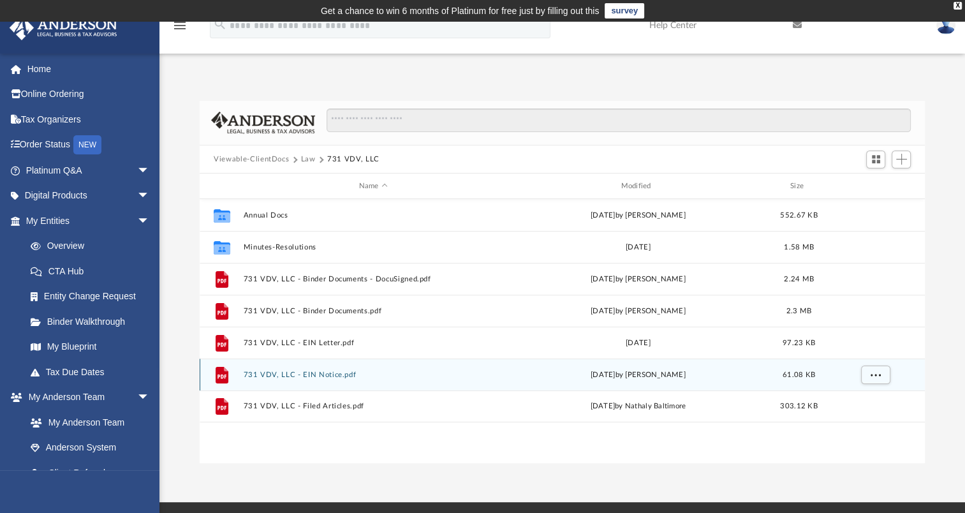
scroll to position [0, 0]
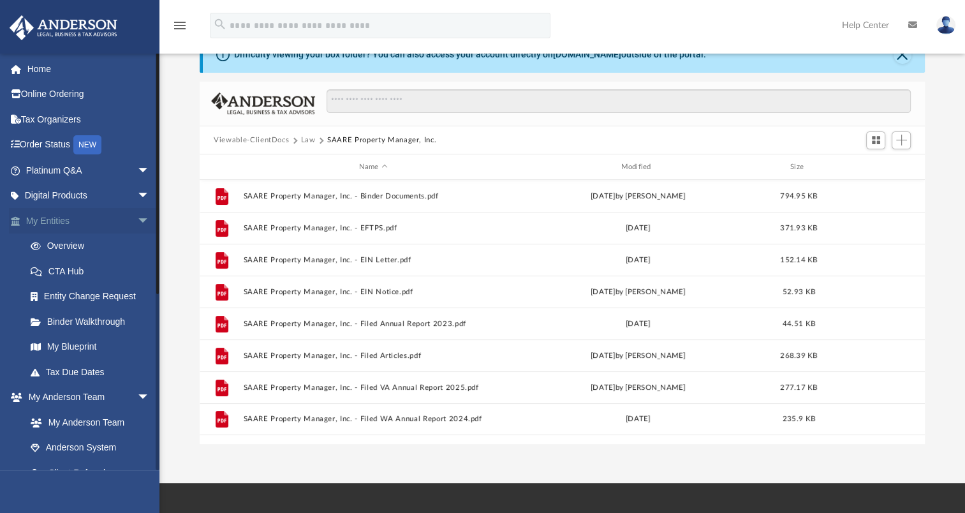
scroll to position [280, 715]
click at [48, 123] on link "Tax Organizers" at bounding box center [89, 120] width 160 height 26
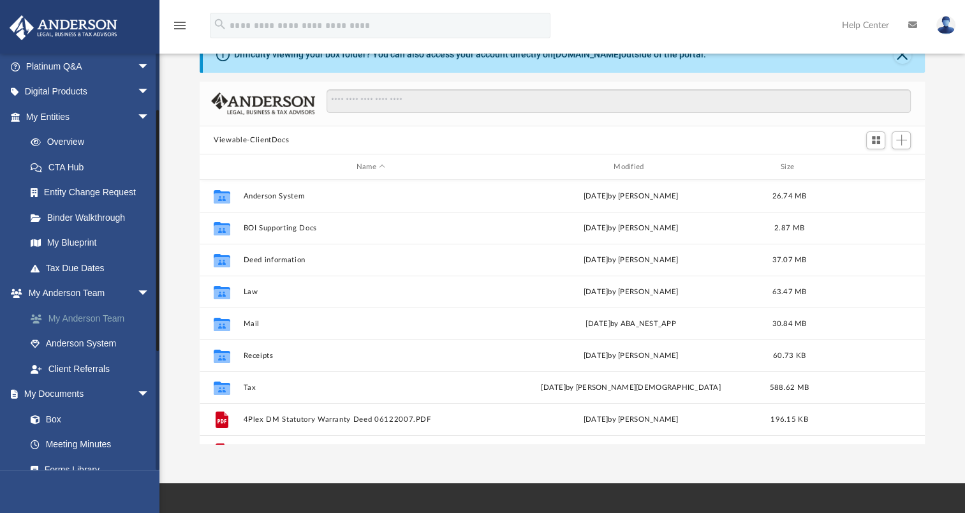
scroll to position [40, 0]
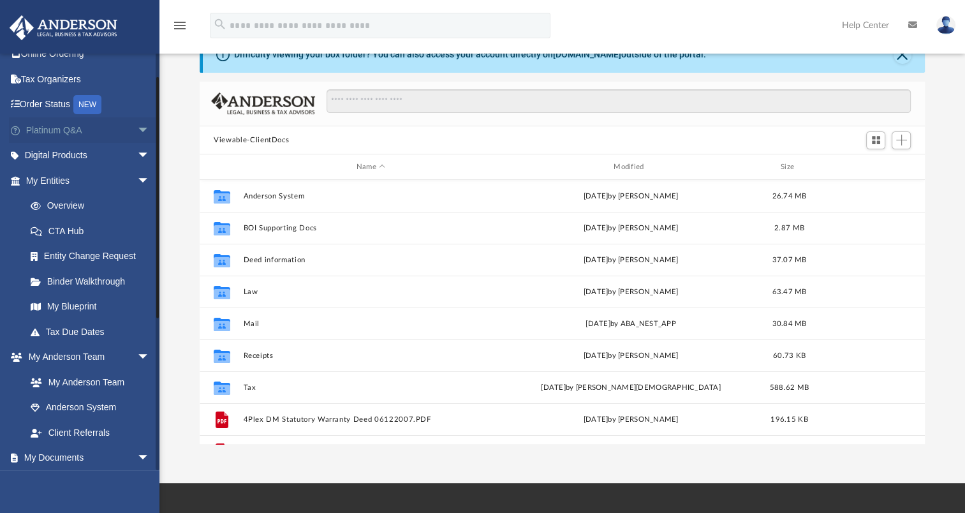
click at [138, 127] on span "arrow_drop_down" at bounding box center [150, 130] width 26 height 26
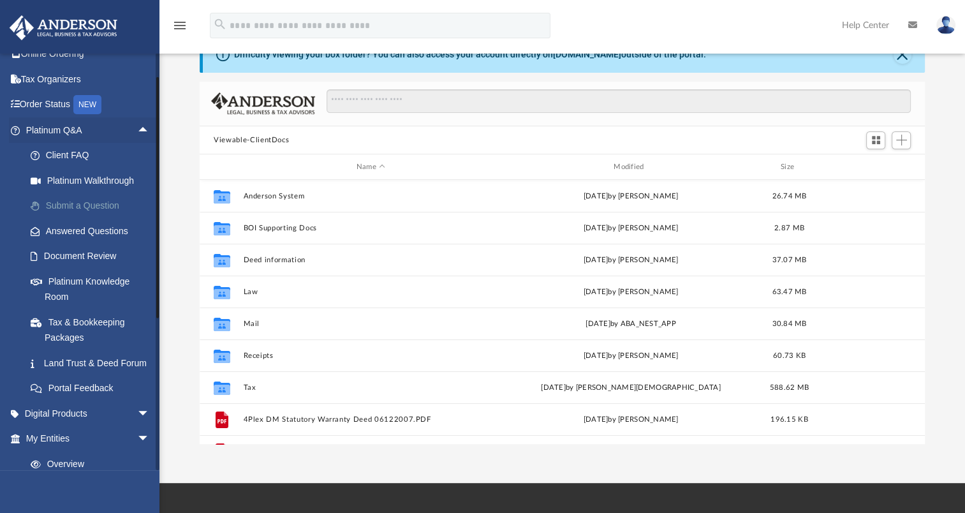
click at [81, 205] on link "Submit a Question" at bounding box center [93, 206] width 151 height 26
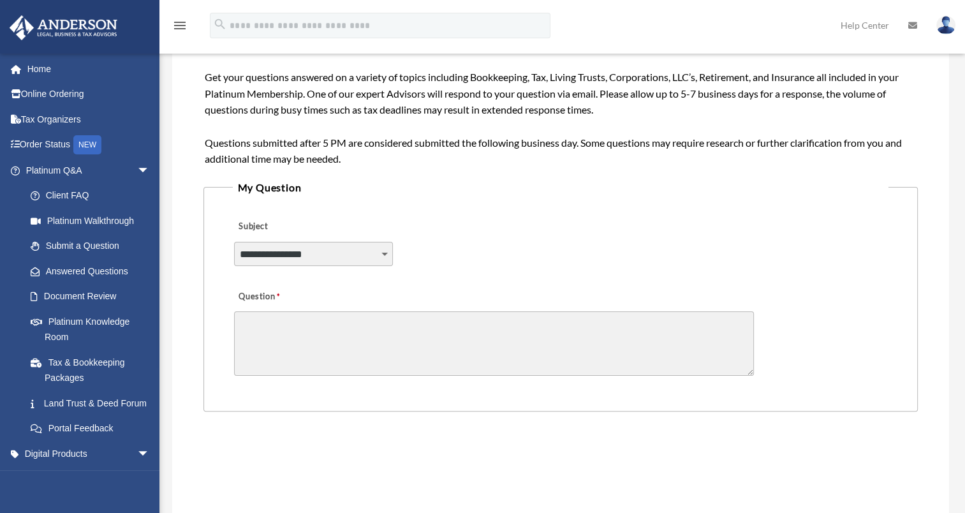
scroll to position [255, 0]
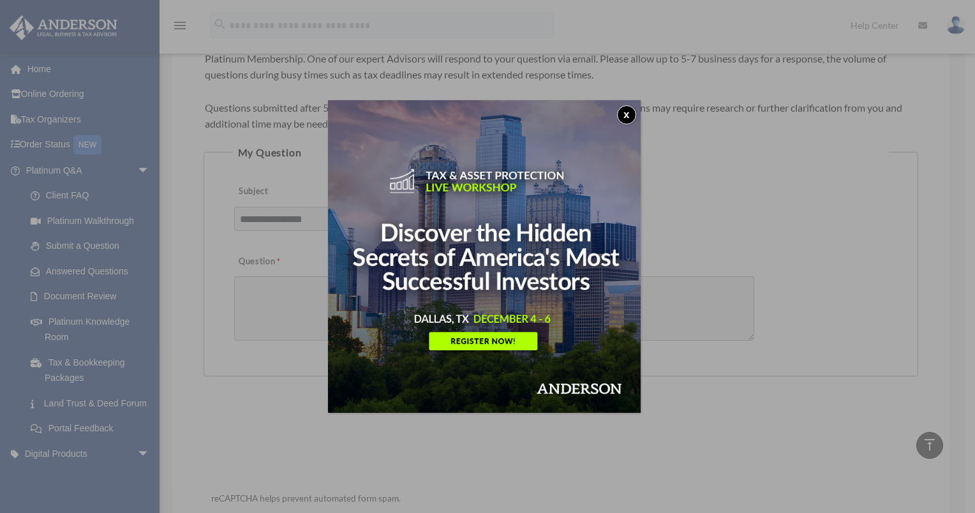
click at [387, 214] on img at bounding box center [484, 256] width 313 height 313
click at [630, 114] on button "x" at bounding box center [626, 114] width 19 height 19
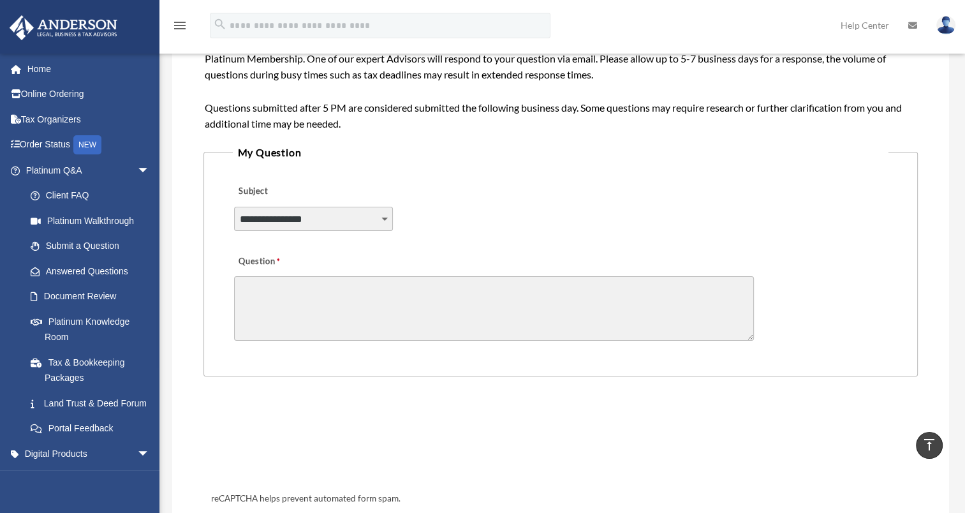
click at [385, 216] on select "**********" at bounding box center [314, 219] width 160 height 24
select select "******"
click at [234, 207] on select "**********" at bounding box center [314, 219] width 160 height 24
click at [318, 290] on textarea "Question" at bounding box center [494, 308] width 520 height 64
drag, startPoint x: 318, startPoint y: 290, endPoint x: 264, endPoint y: 304, distance: 55.9
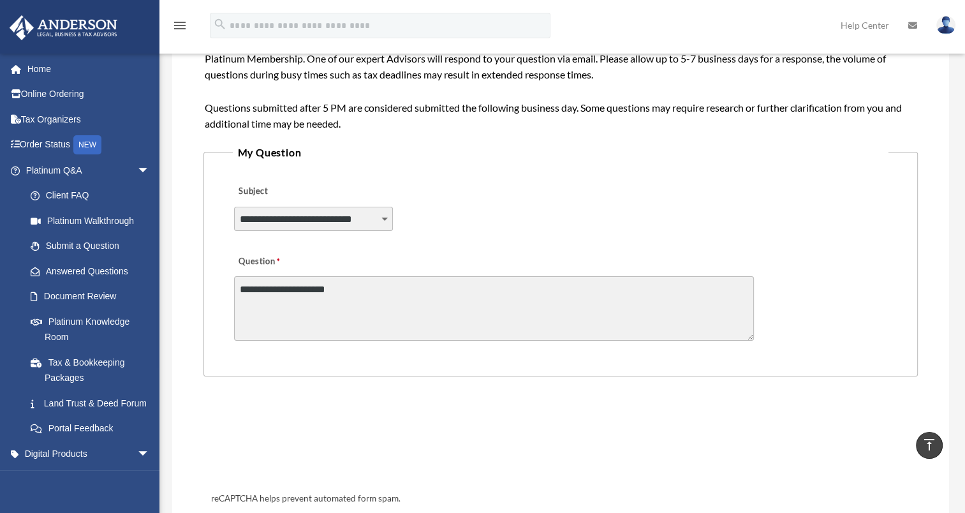
click at [264, 304] on textarea "**********" at bounding box center [494, 308] width 520 height 64
click at [343, 292] on textarea "**********" at bounding box center [494, 308] width 520 height 64
paste textarea "**********"
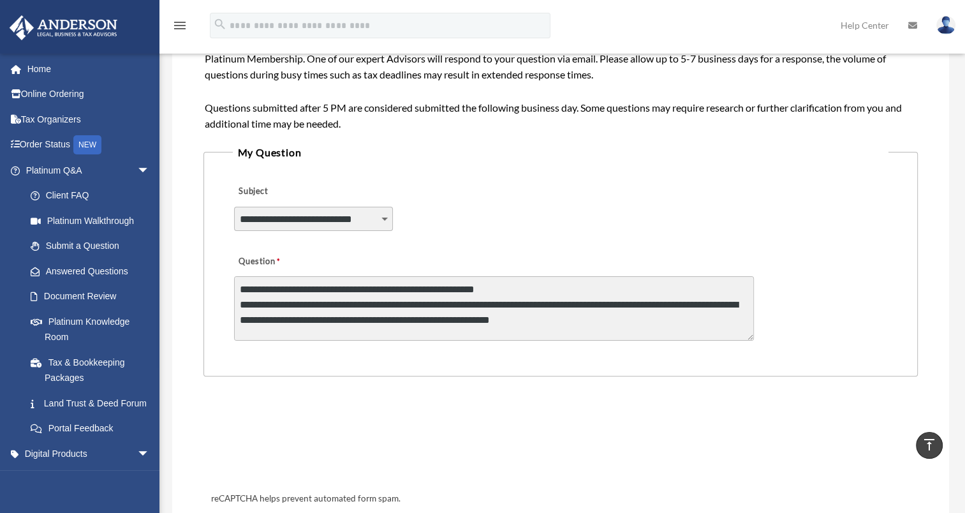
scroll to position [64, 0]
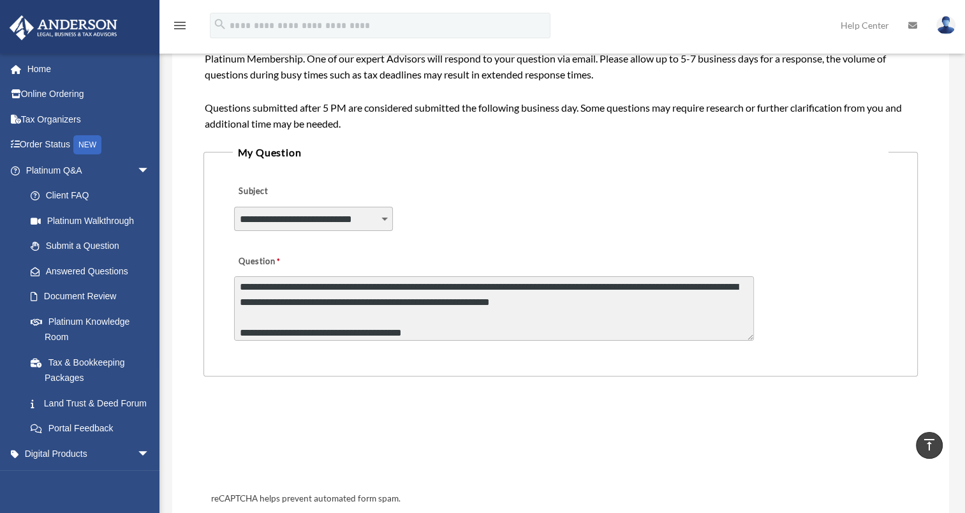
click at [302, 286] on textarea "**********" at bounding box center [494, 308] width 520 height 64
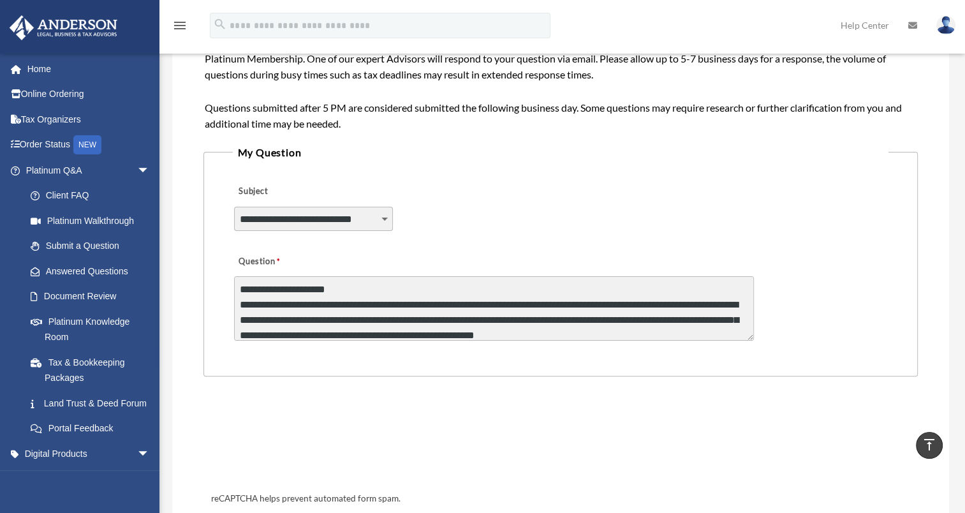
click at [381, 306] on textarea "**********" at bounding box center [494, 308] width 520 height 64
click at [701, 320] on textarea "**********" at bounding box center [494, 308] width 520 height 64
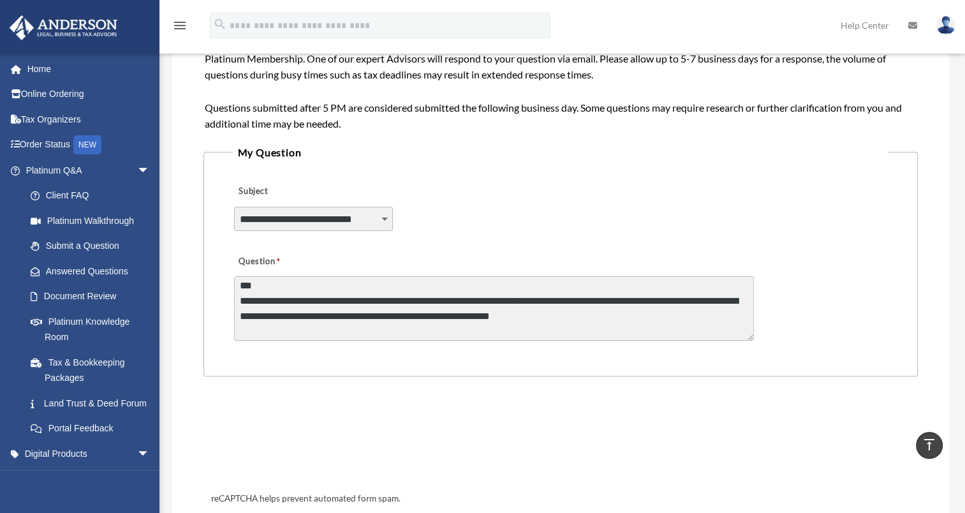
scroll to position [319, 0]
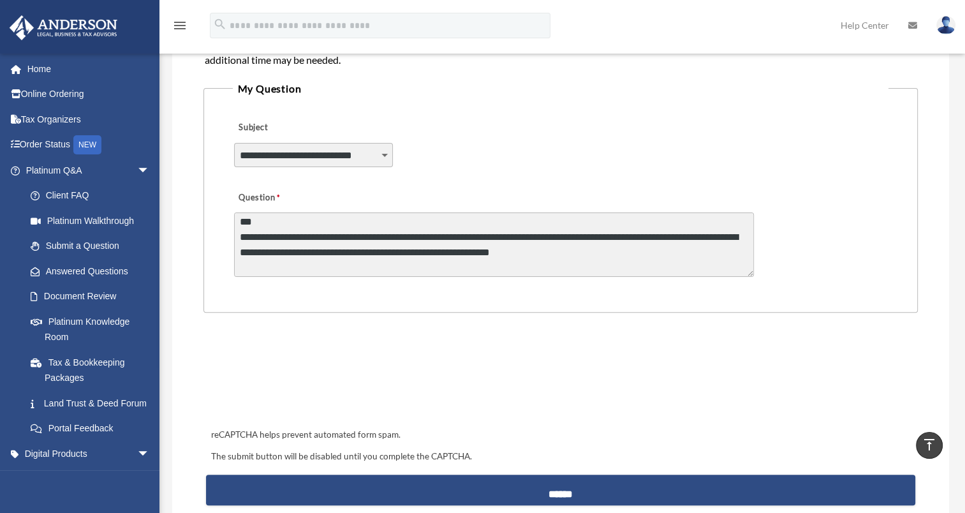
type textarea "**********"
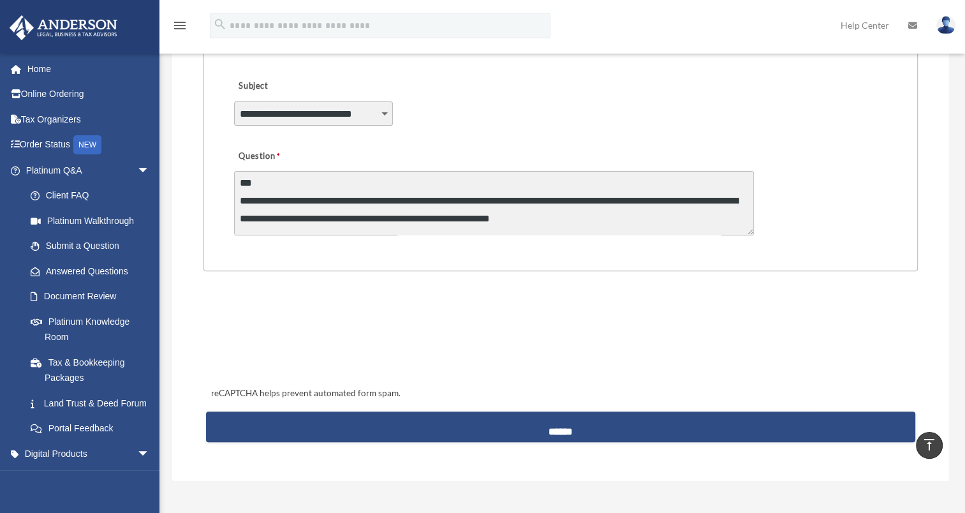
scroll to position [383, 0]
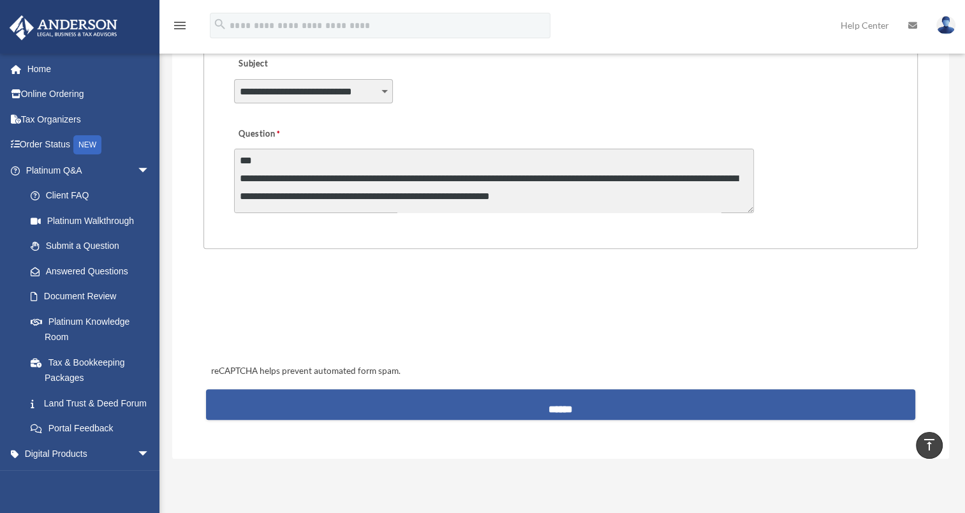
click at [568, 401] on input "******" at bounding box center [561, 404] width 710 height 31
